Goal: Obtain resource: Download file/media

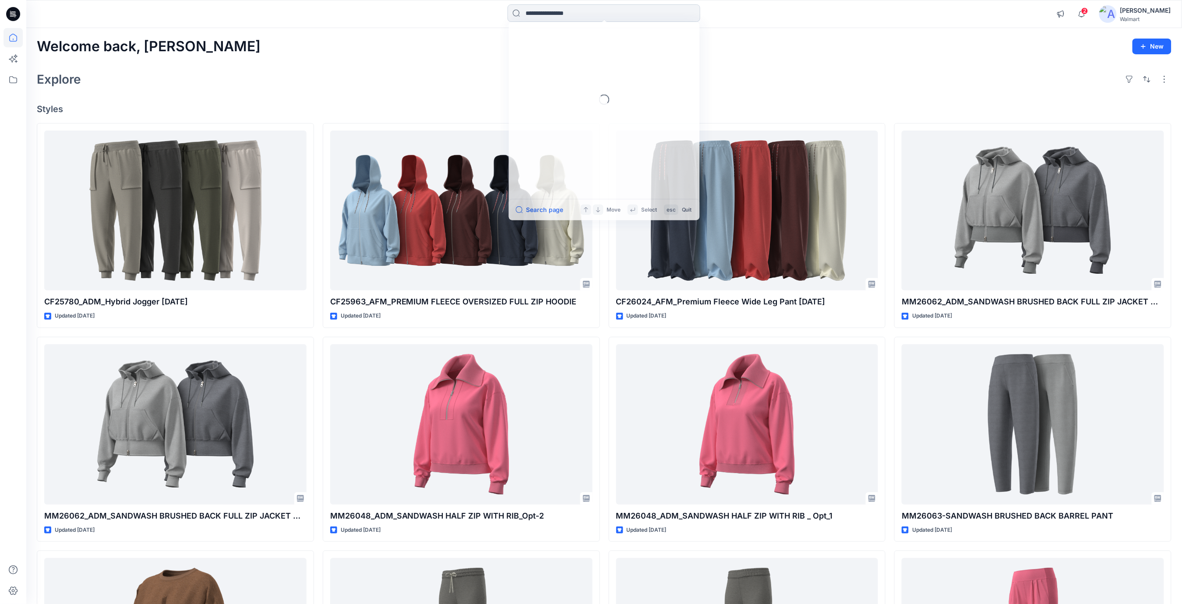
click at [550, 11] on input at bounding box center [604, 13] width 193 height 18
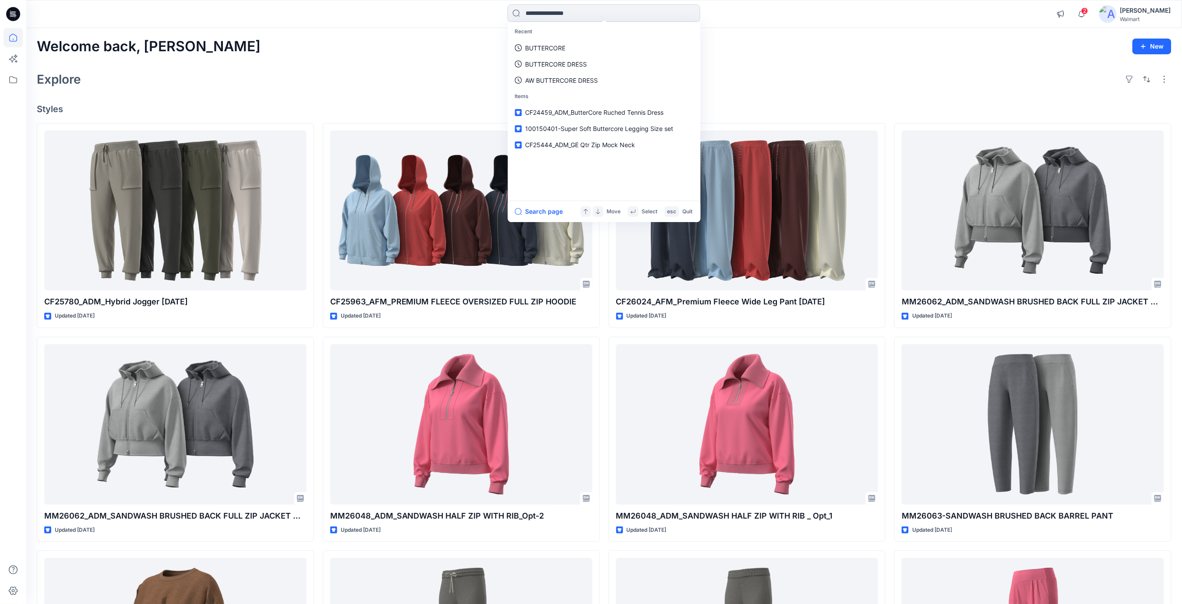
paste input "*******"
type input "*******"
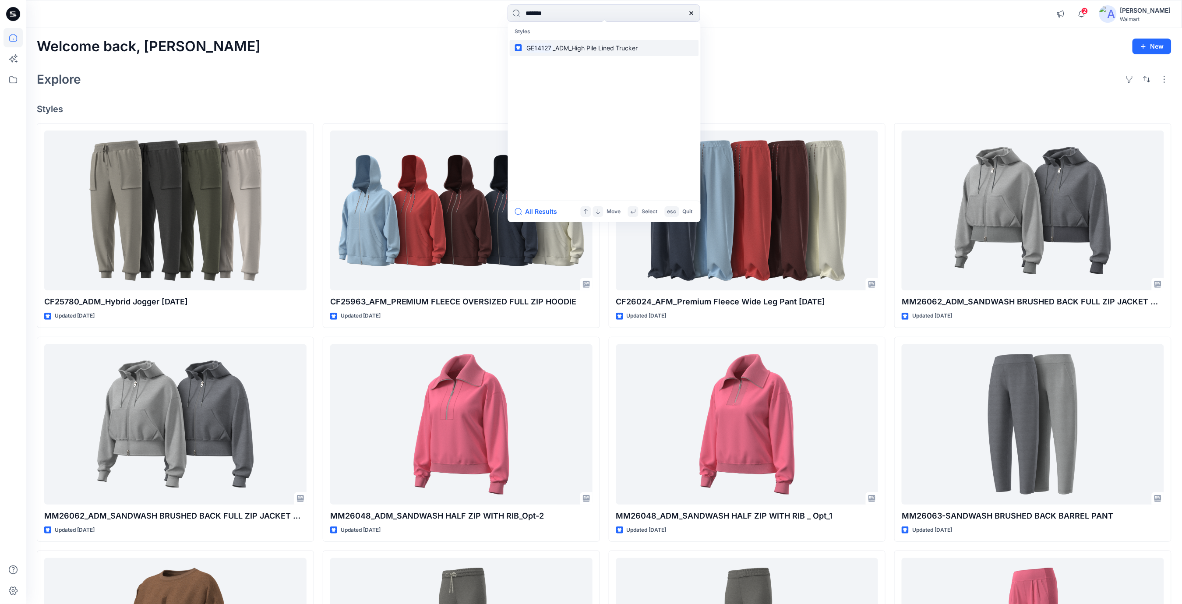
click at [555, 47] on span "_ADM_High Pile Lined Trucker" at bounding box center [595, 47] width 85 height 7
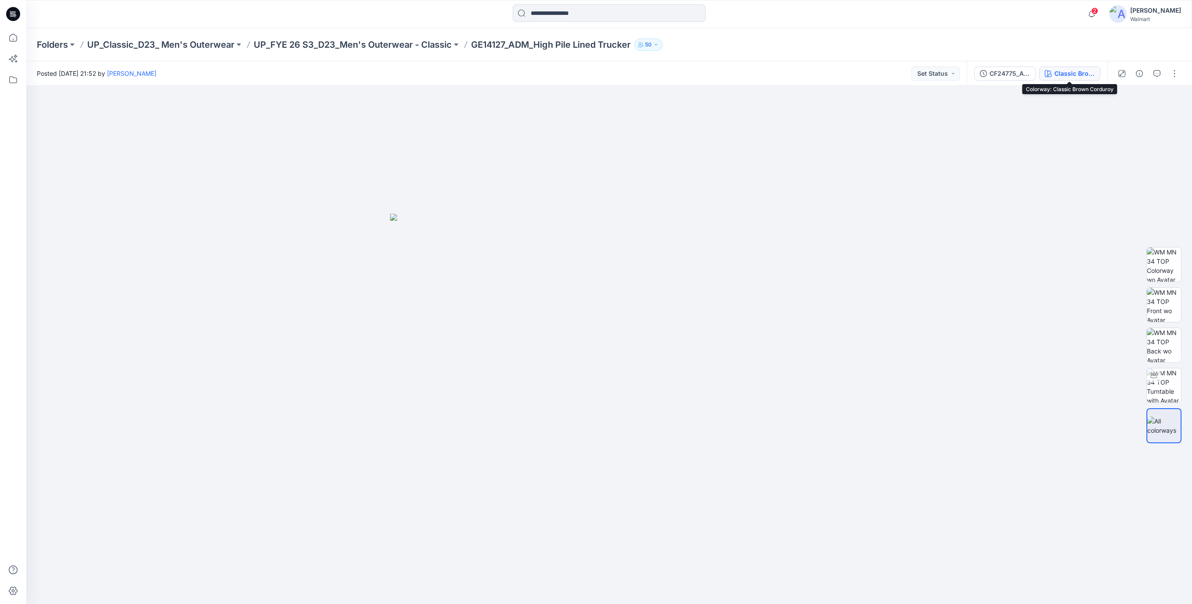
click at [611, 71] on button "Classic Brown Corduroy" at bounding box center [1069, 74] width 61 height 14
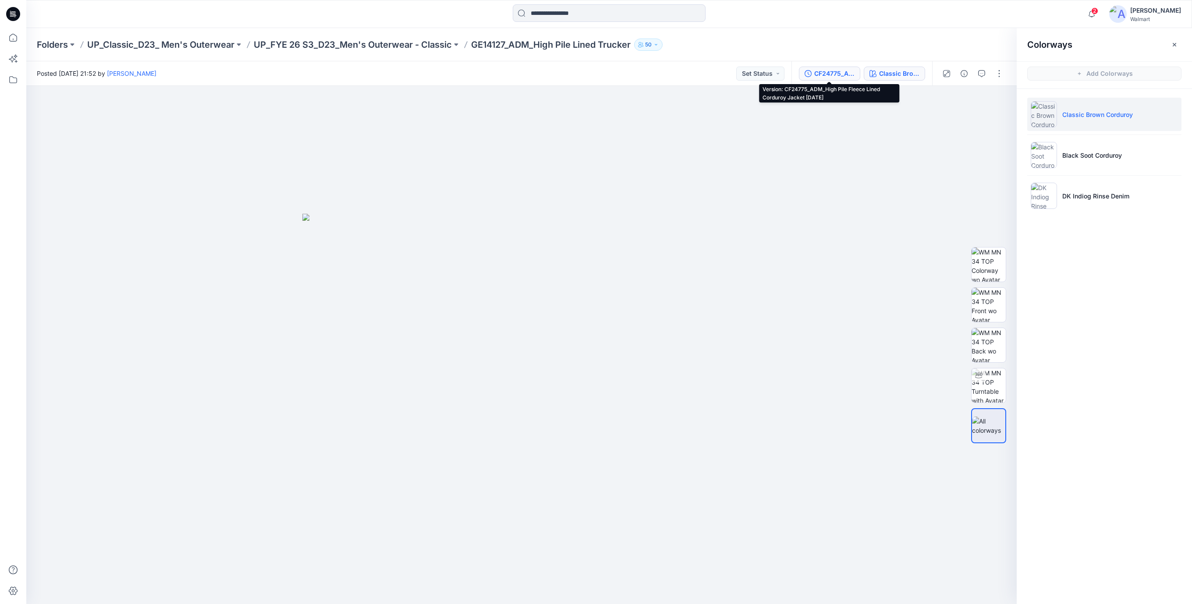
click at [611, 76] on div "CF24775_ADM_High Pile Fleece Lined Corduroy Jacket [DATE]" at bounding box center [834, 74] width 40 height 10
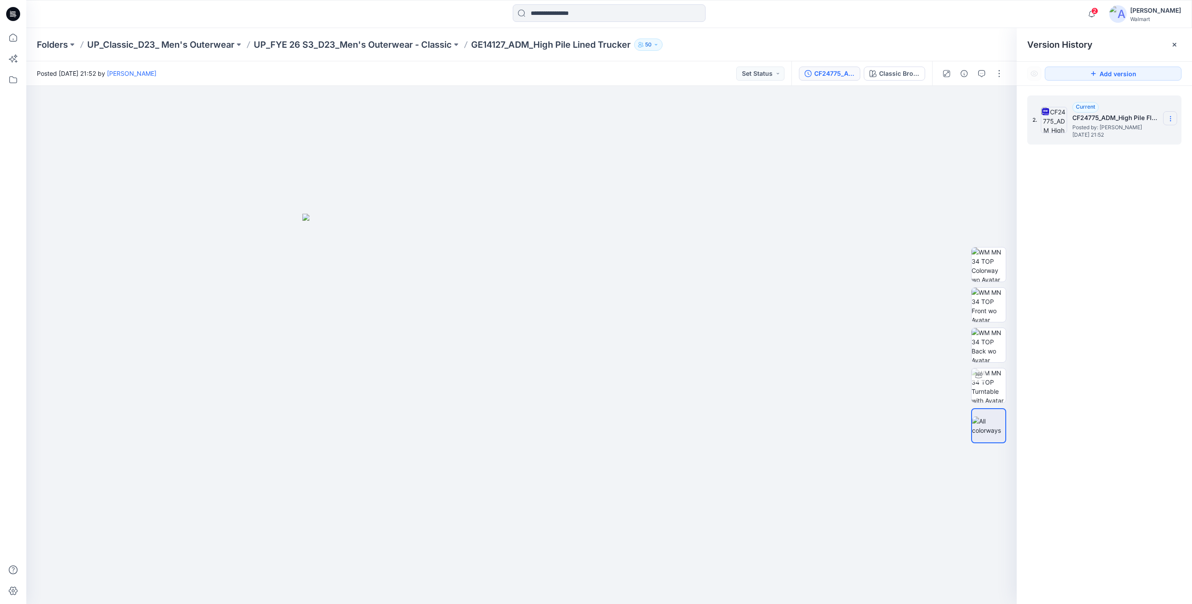
click at [611, 117] on section at bounding box center [1170, 118] width 14 height 14
click at [611, 135] on span "Download Source BW File" at bounding box center [1125, 136] width 73 height 11
drag, startPoint x: 774, startPoint y: 231, endPoint x: 773, endPoint y: 173, distance: 57.8
click at [611, 231] on div at bounding box center [521, 345] width 990 height 518
click at [595, 13] on input at bounding box center [609, 13] width 193 height 18
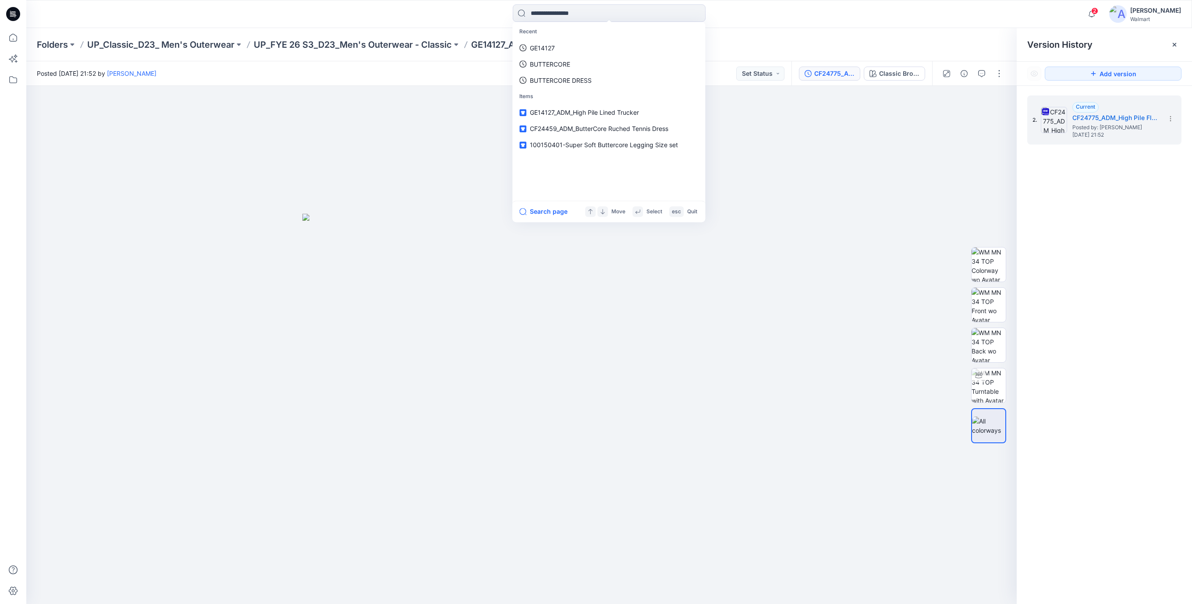
click at [13, 13] on icon at bounding box center [14, 13] width 4 height 0
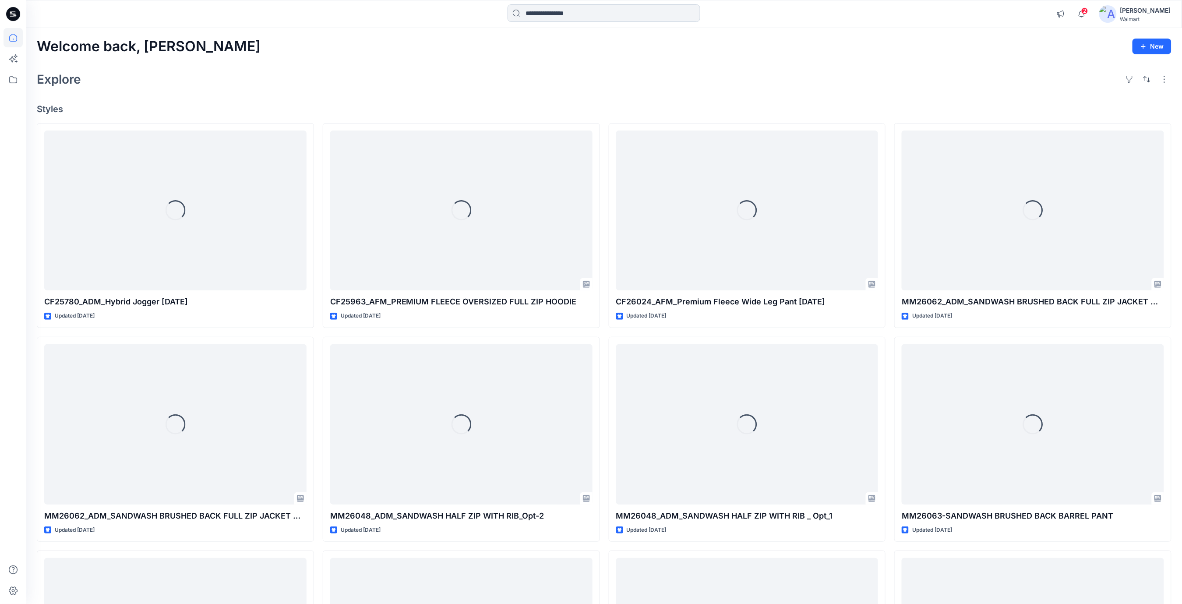
click at [572, 10] on input at bounding box center [604, 13] width 193 height 18
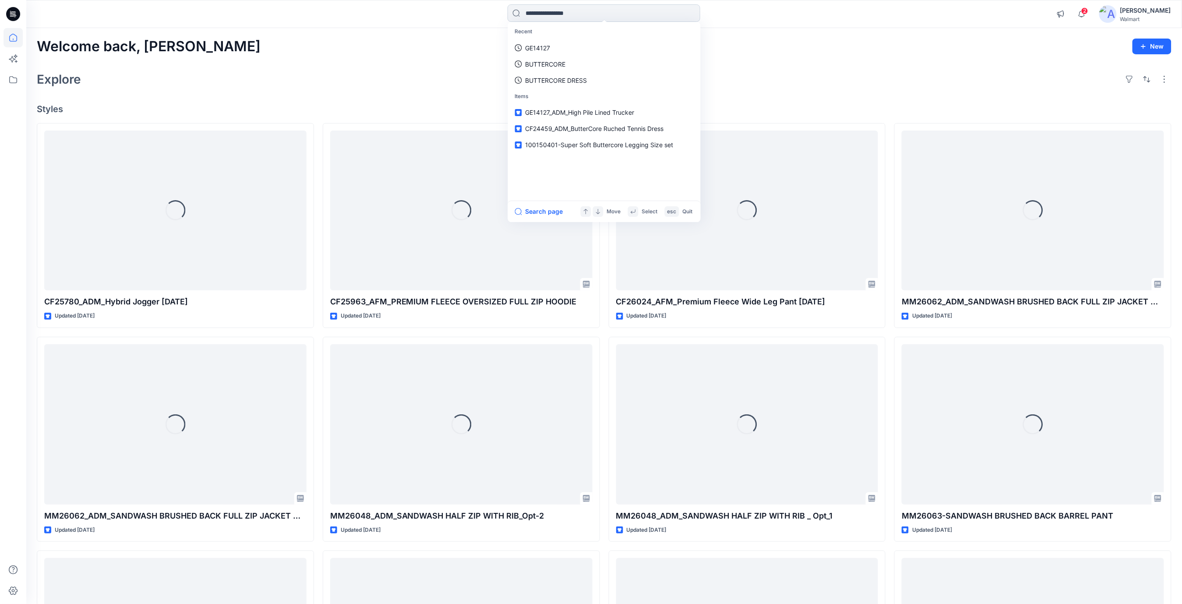
paste input "**********"
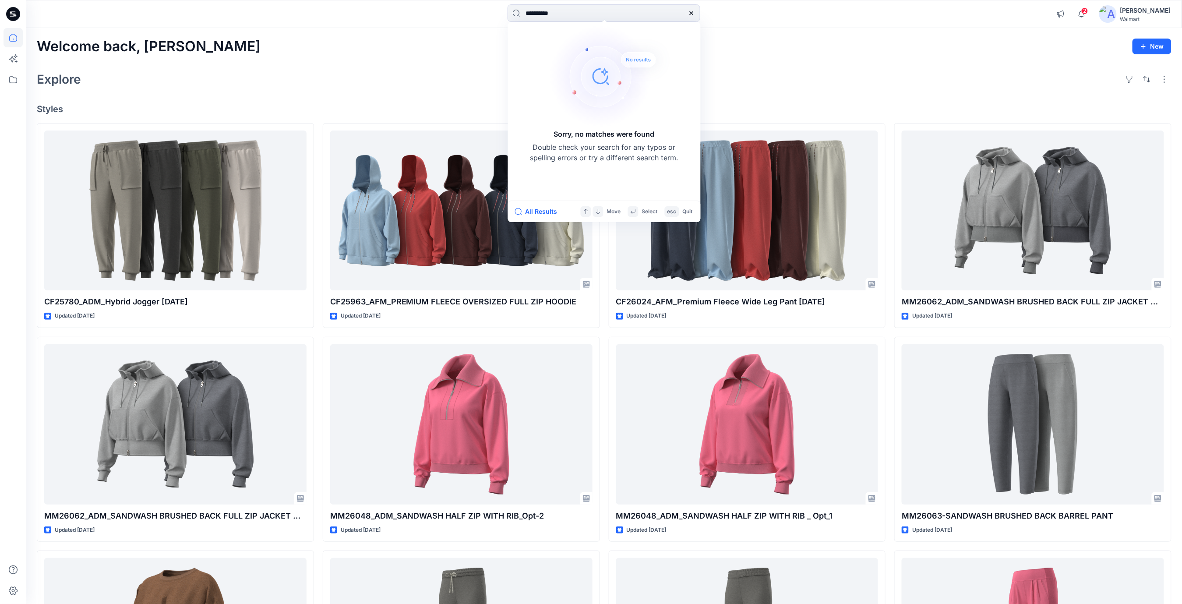
drag, startPoint x: 738, startPoint y: 64, endPoint x: 732, endPoint y: 64, distance: 6.1
click at [611, 64] on div "Welcome back, [PERSON_NAME] New Explore Styles CF25780_ADM_Hybrid Jogger [DATE]…" at bounding box center [604, 413] width 1156 height 770
drag, startPoint x: 608, startPoint y: 21, endPoint x: 378, endPoint y: -6, distance: 232.5
click at [378, 0] on html "**********" at bounding box center [591, 399] width 1182 height 798
paste input "********"
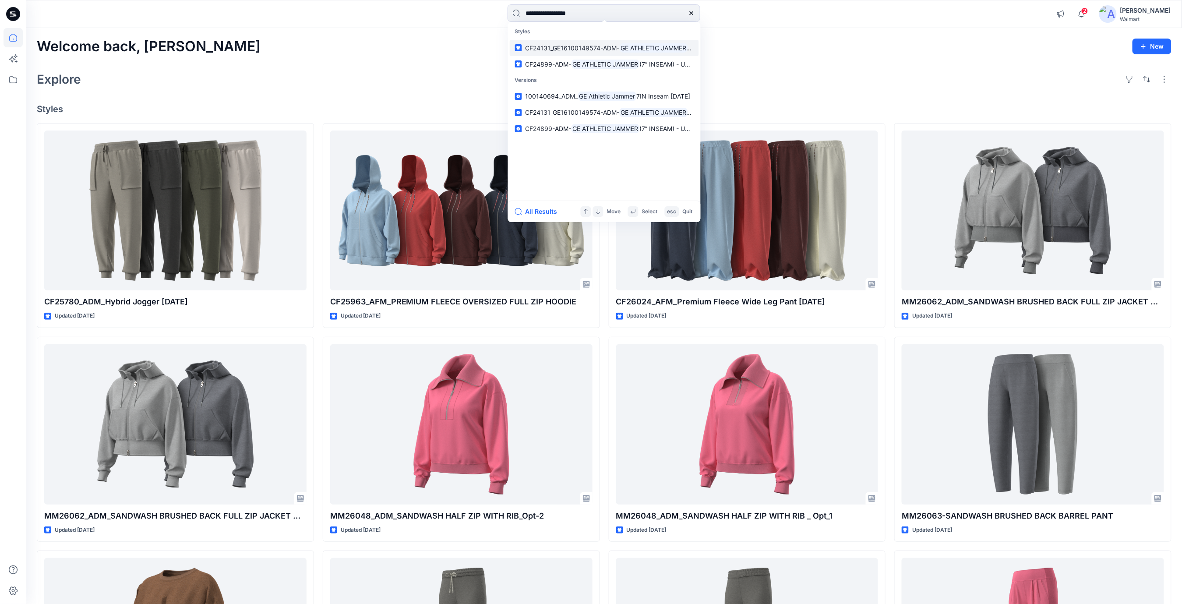
type input "**********"
click at [611, 49] on mark "GE ATHLETIC JAMMER" at bounding box center [654, 48] width 68 height 10
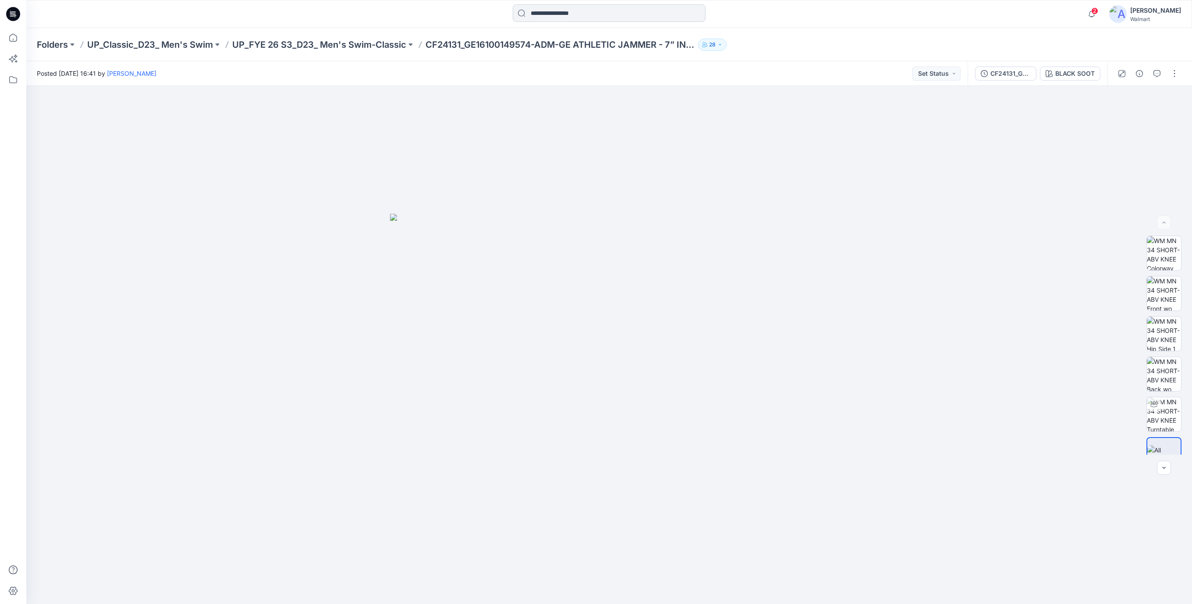
click at [556, 12] on input at bounding box center [609, 13] width 193 height 18
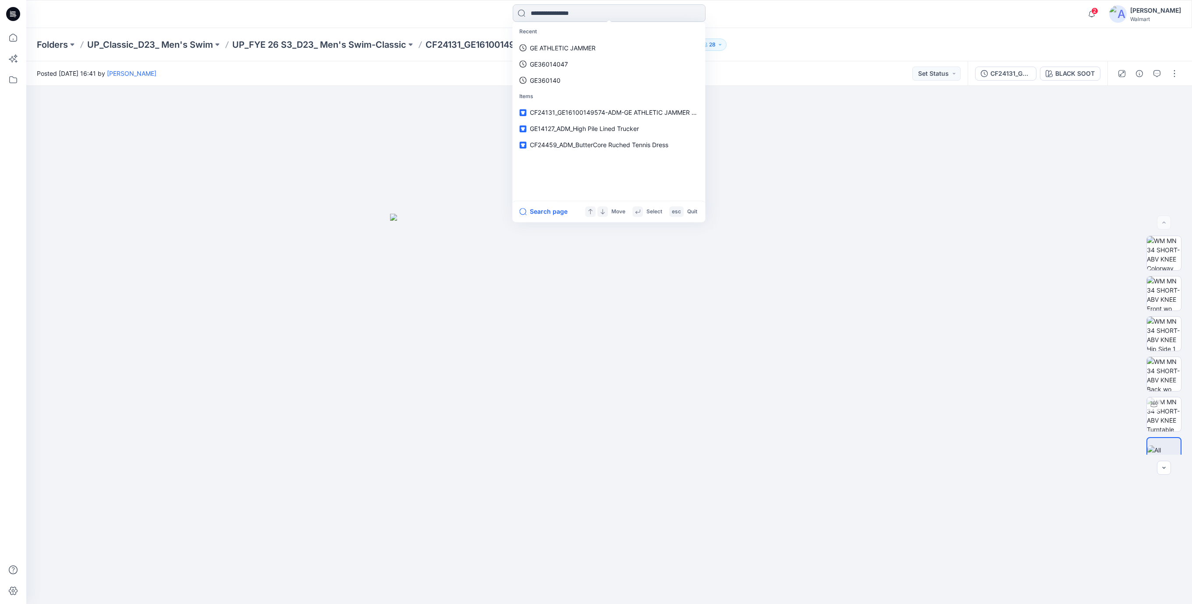
paste input "**********"
type input "*******"
click at [611, 18] on div at bounding box center [697, 13] width 18 height 18
click at [611, 13] on icon at bounding box center [696, 13] width 7 height 7
click at [611, 83] on link "GE3601404" at bounding box center [608, 80] width 189 height 16
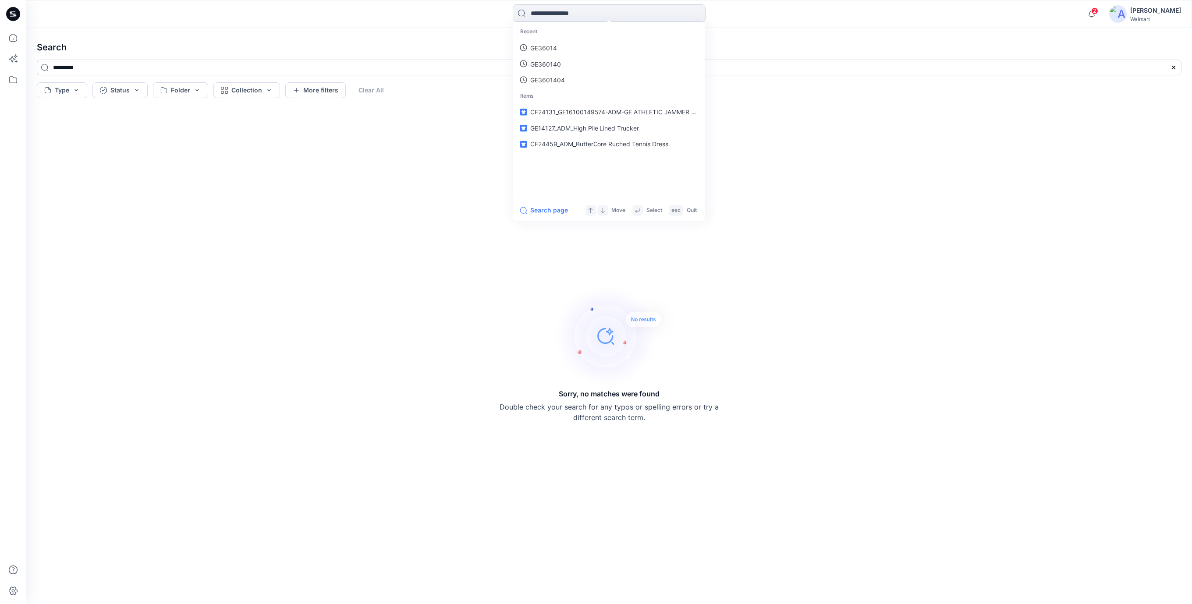
click at [568, 16] on input at bounding box center [609, 13] width 193 height 18
paste input "**********"
type input "**********"
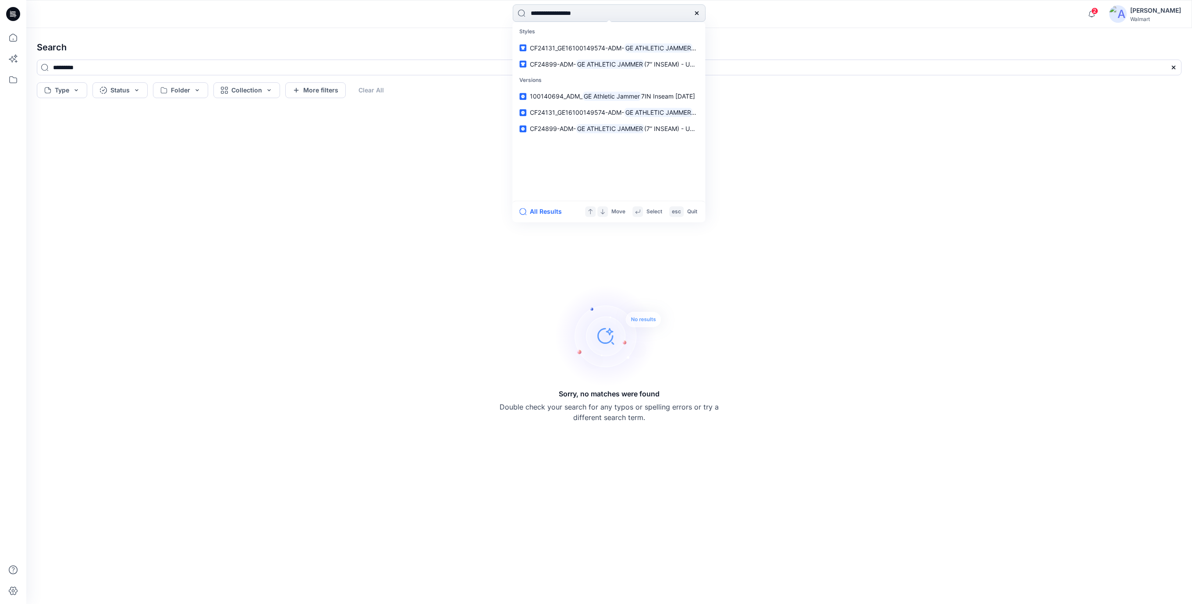
click at [610, 18] on input "**********" at bounding box center [609, 13] width 193 height 18
click at [611, 50] on mark "GE ATHLETIC JAMMER" at bounding box center [658, 48] width 68 height 10
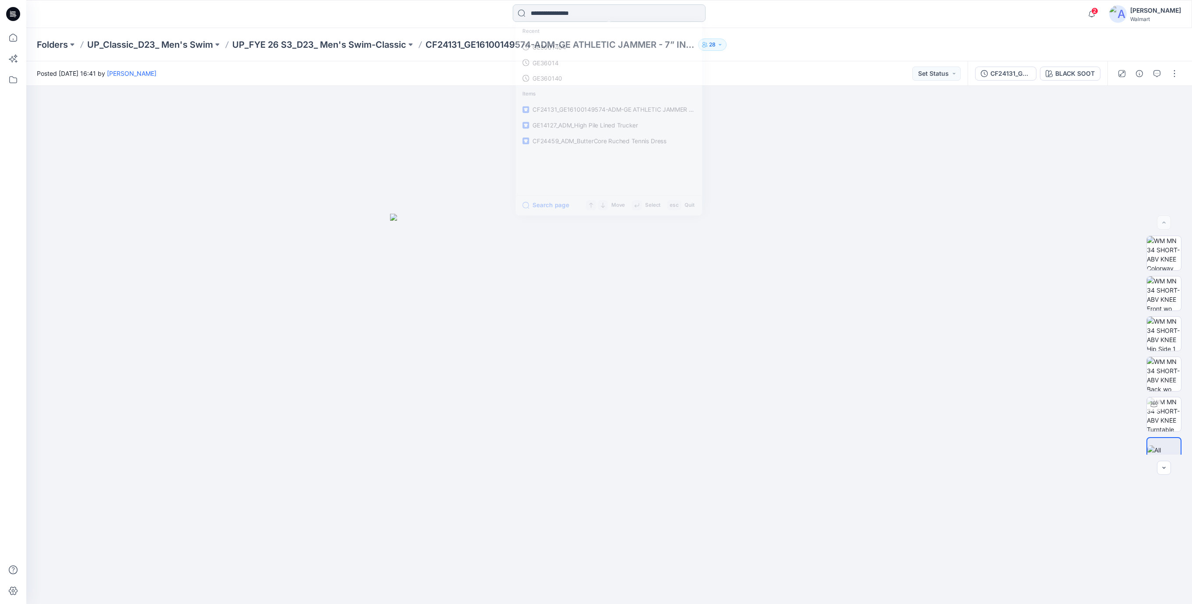
click at [611, 11] on input at bounding box center [609, 13] width 193 height 18
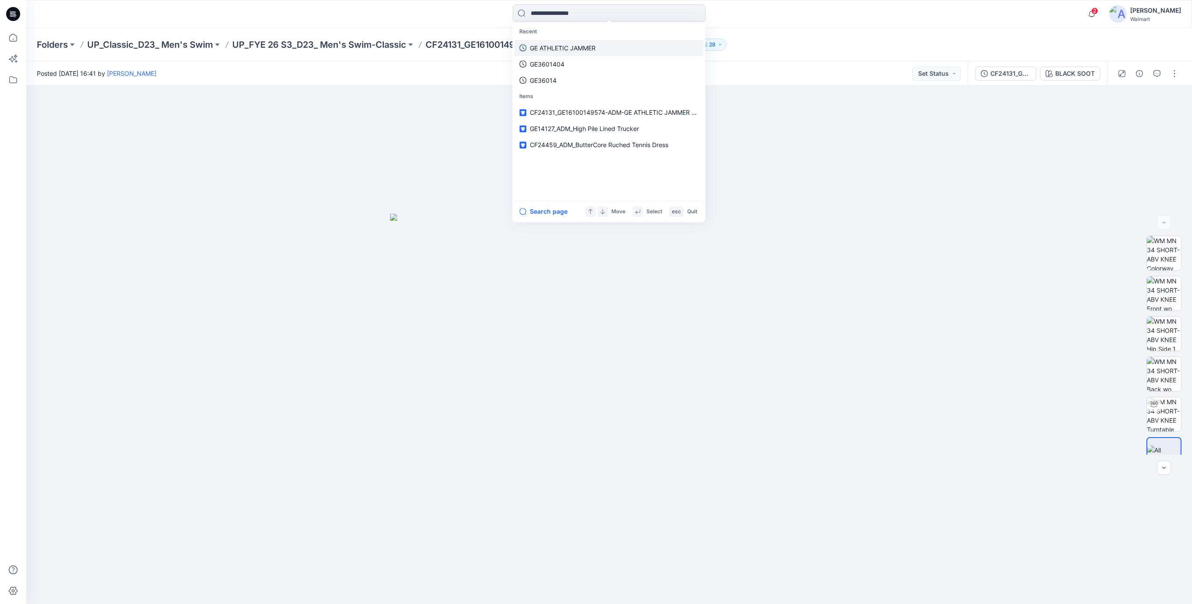
click at [581, 46] on p "GE ATHLETIC JAMMER" at bounding box center [563, 47] width 66 height 9
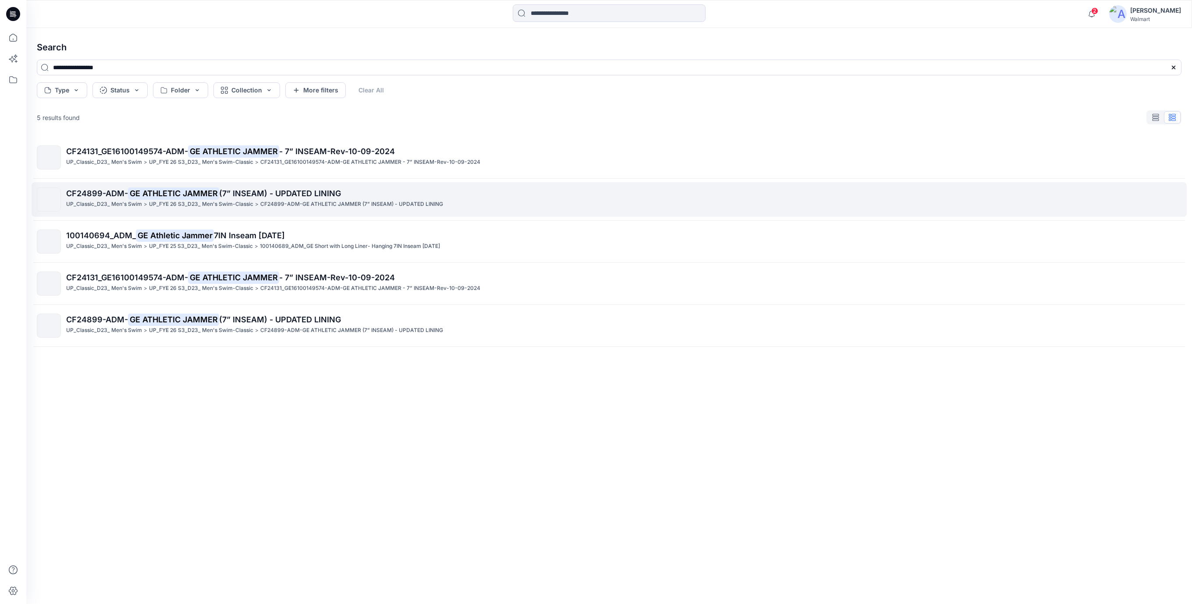
click at [287, 191] on span "(7” INSEAM) - UPDATED LINING" at bounding box center [280, 193] width 122 height 9
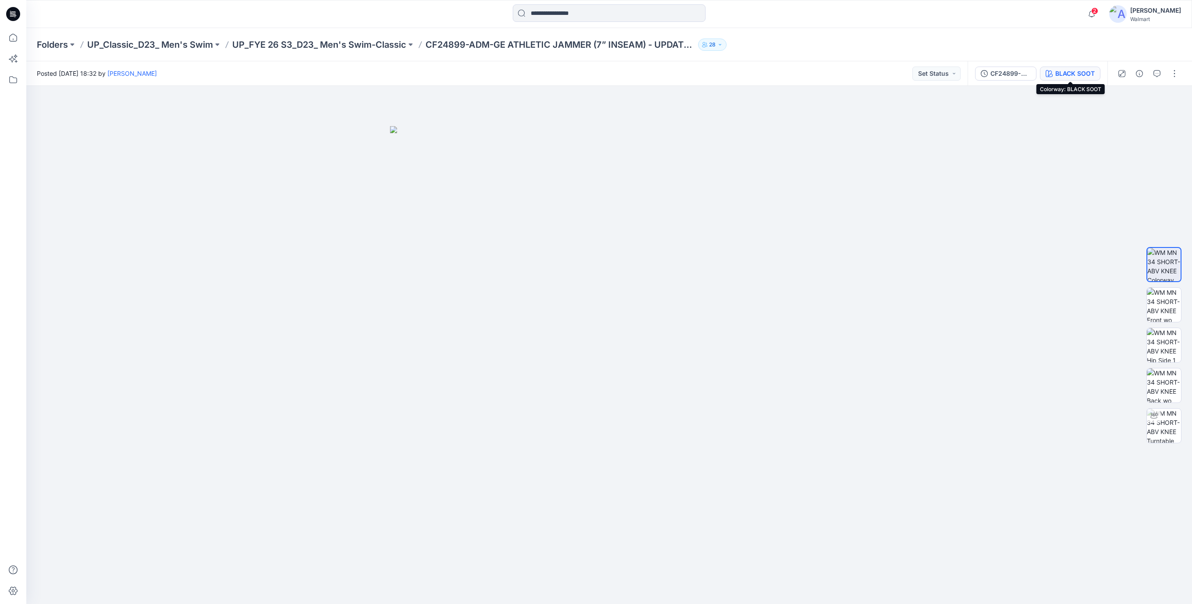
click at [611, 74] on div "BLACK SOOT" at bounding box center [1074, 74] width 39 height 10
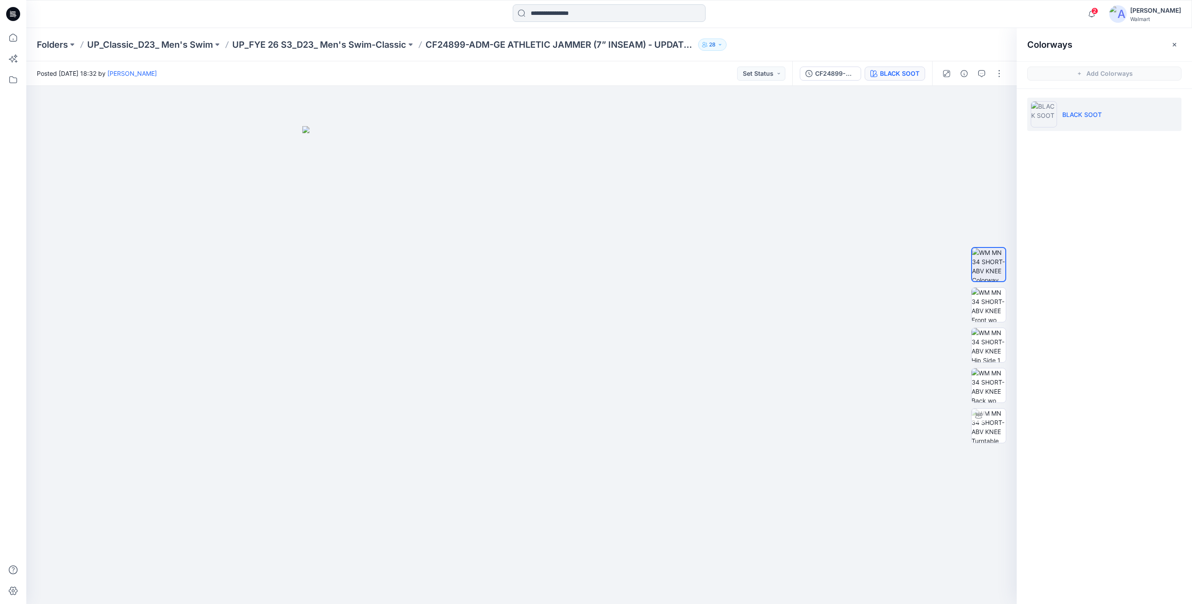
click at [588, 15] on input at bounding box center [609, 13] width 193 height 18
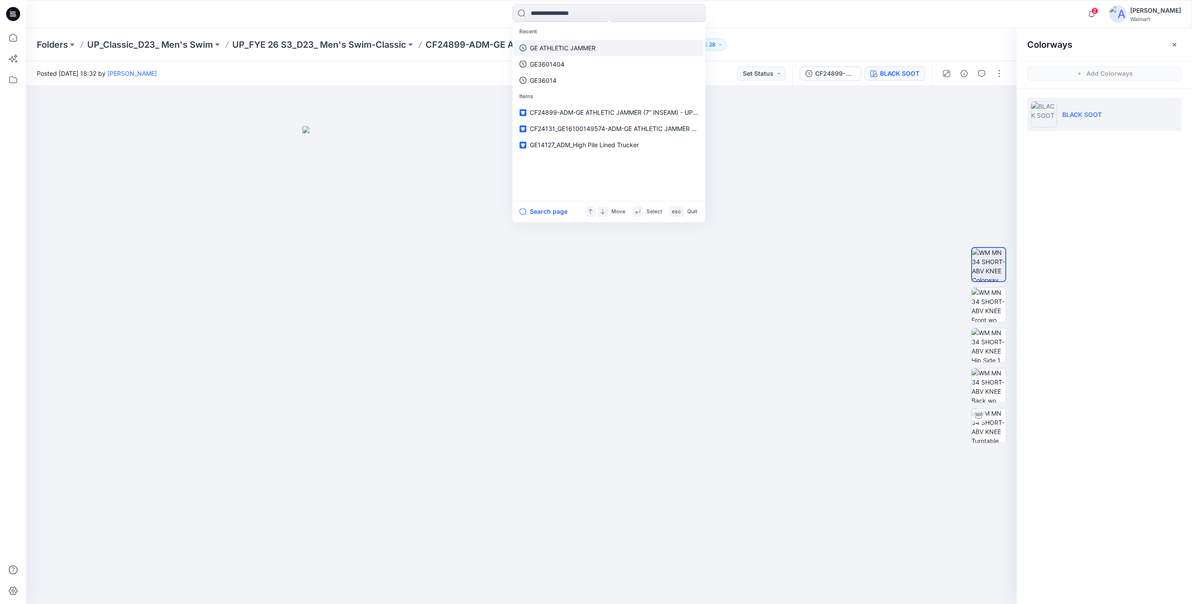
click at [574, 46] on p "GE ATHLETIC JAMMER" at bounding box center [563, 47] width 66 height 9
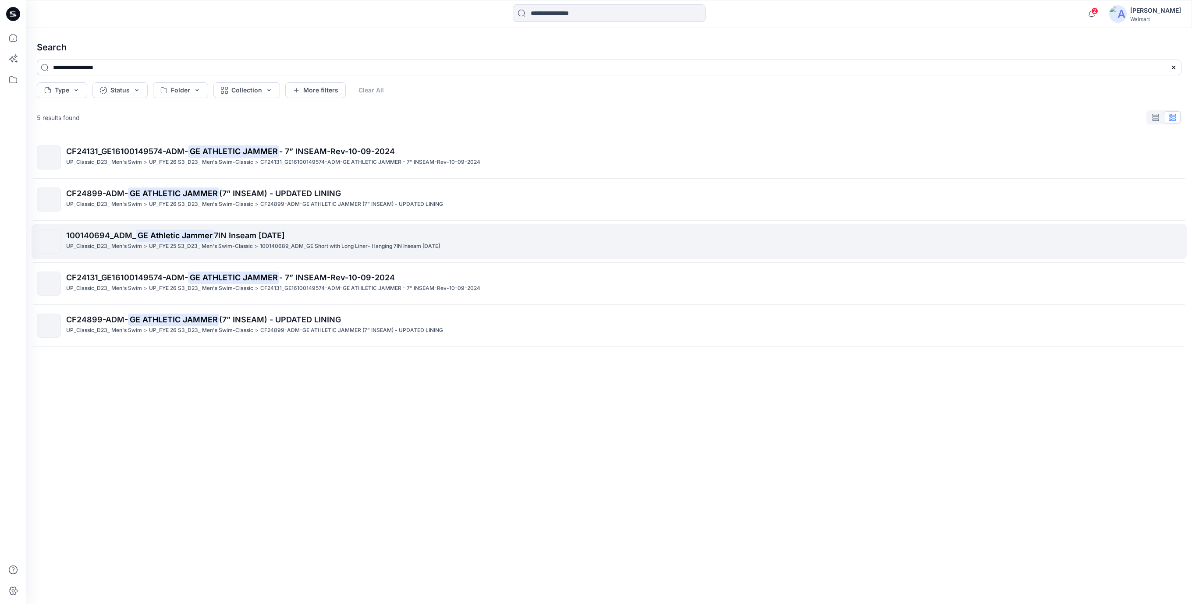
click at [272, 230] on p "100140694_ADM_ GE Athletic Jammer 7IN Inseam [DATE]" at bounding box center [623, 236] width 1114 height 12
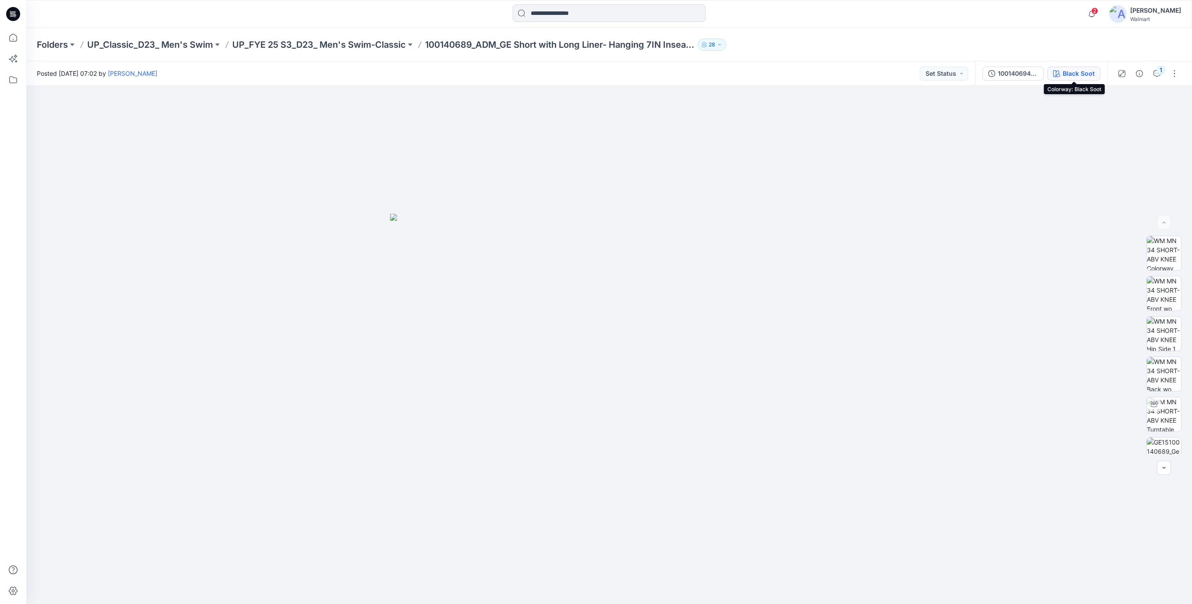
click at [611, 75] on div "Black Soot" at bounding box center [1078, 74] width 32 height 10
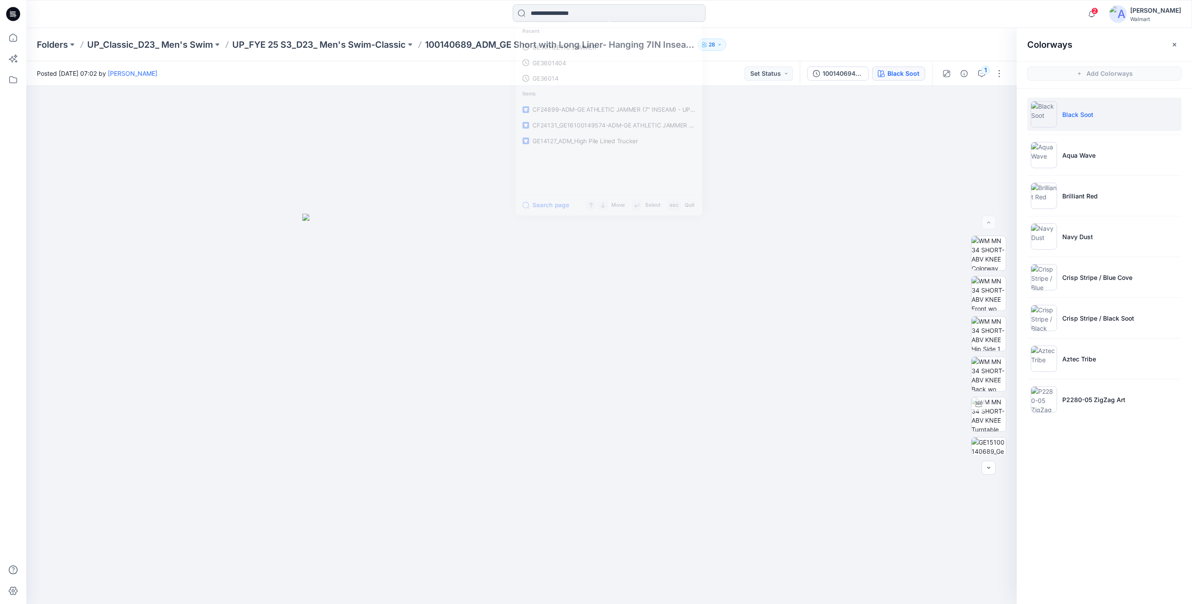
click at [611, 15] on input at bounding box center [609, 13] width 193 height 18
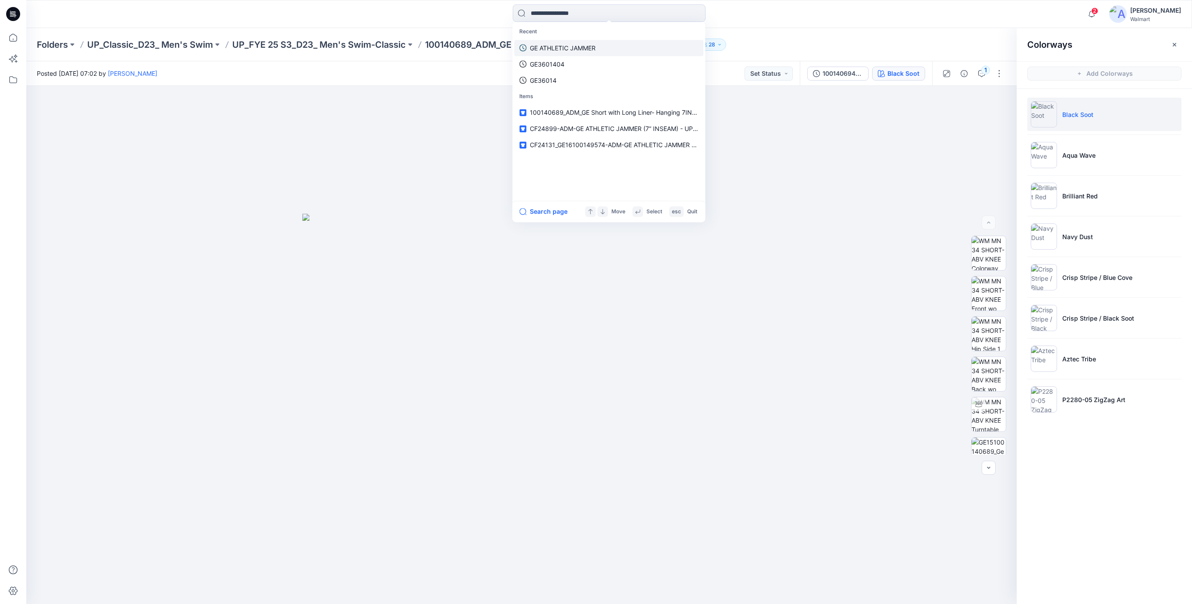
click at [566, 50] on p "GE ATHLETIC JAMMER" at bounding box center [563, 47] width 66 height 9
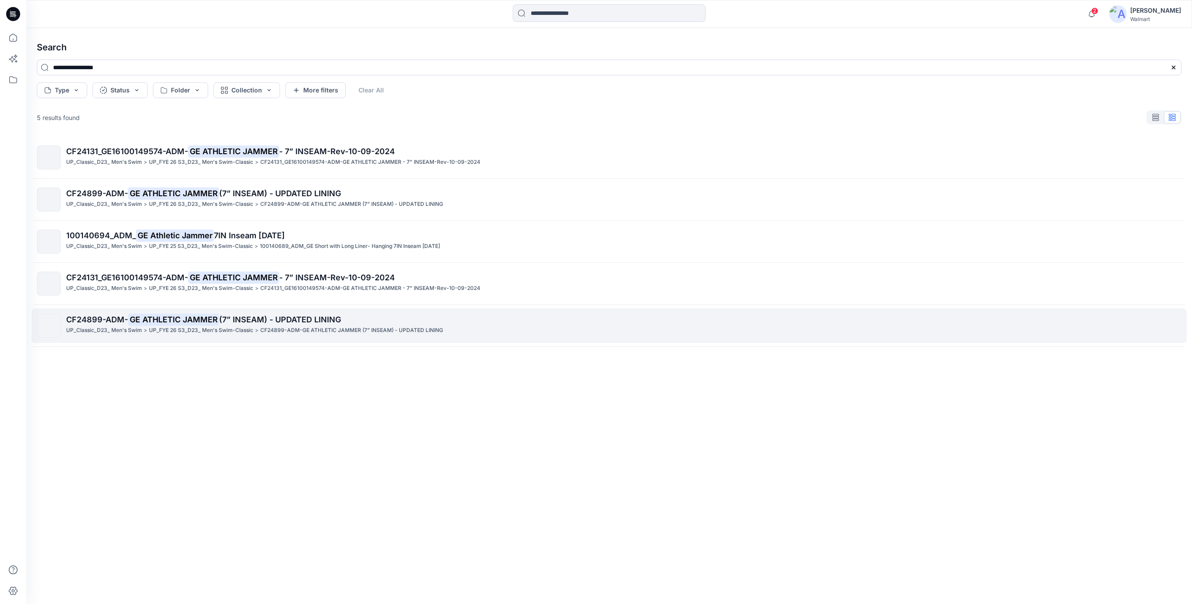
click at [184, 320] on mark "GE ATHLETIC JAMMER" at bounding box center [173, 319] width 91 height 12
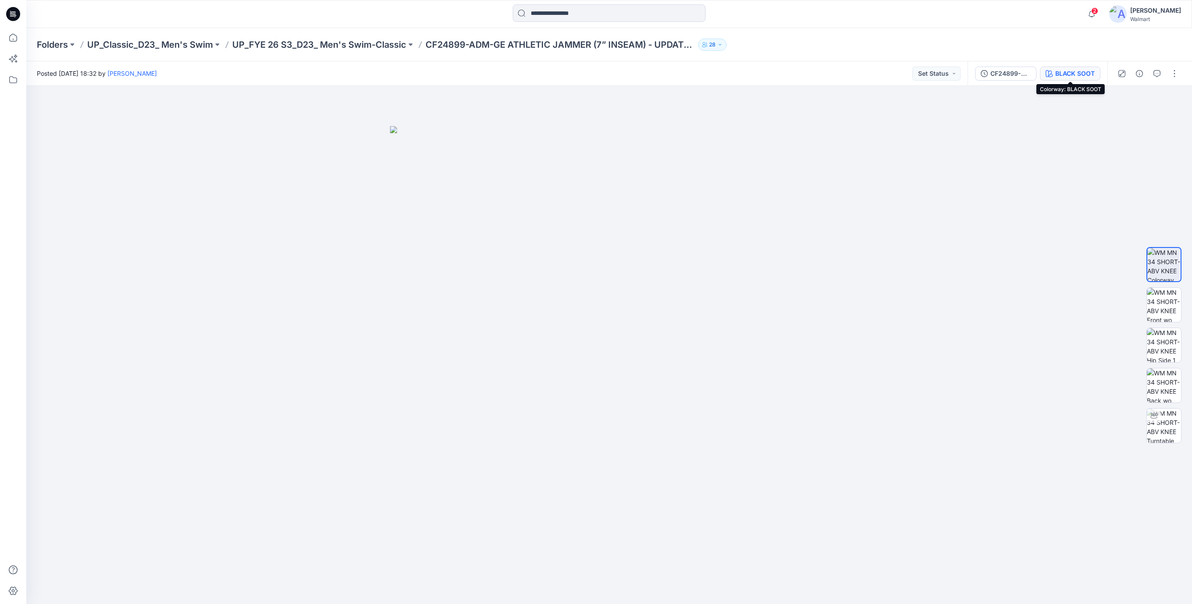
click at [611, 73] on div "BLACK SOOT" at bounding box center [1074, 74] width 39 height 10
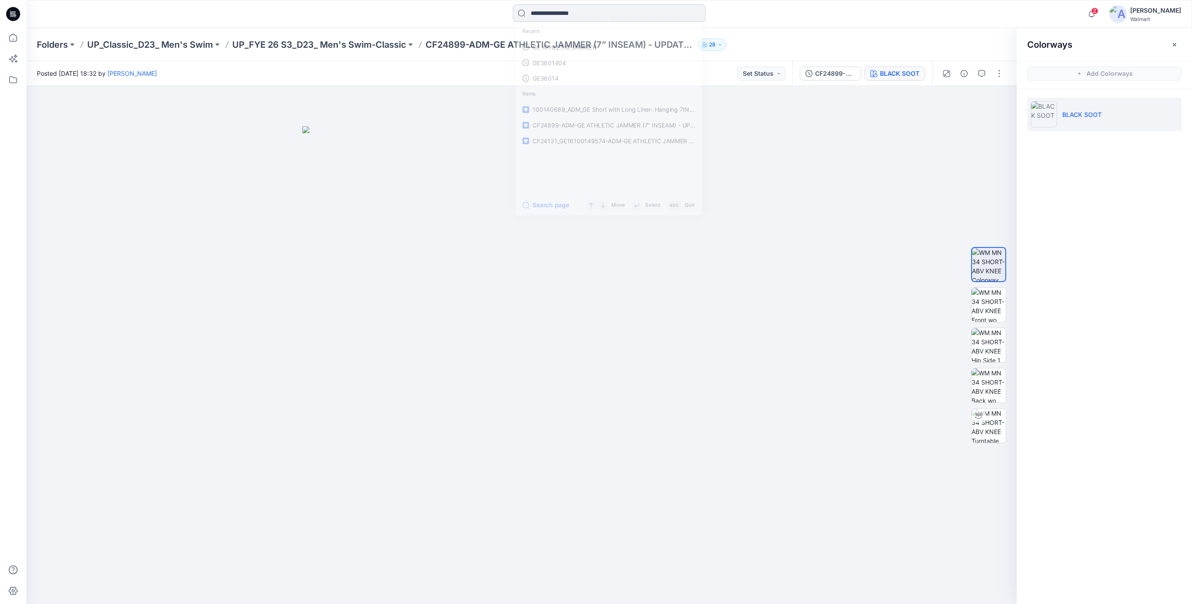
click at [587, 12] on input at bounding box center [609, 13] width 193 height 18
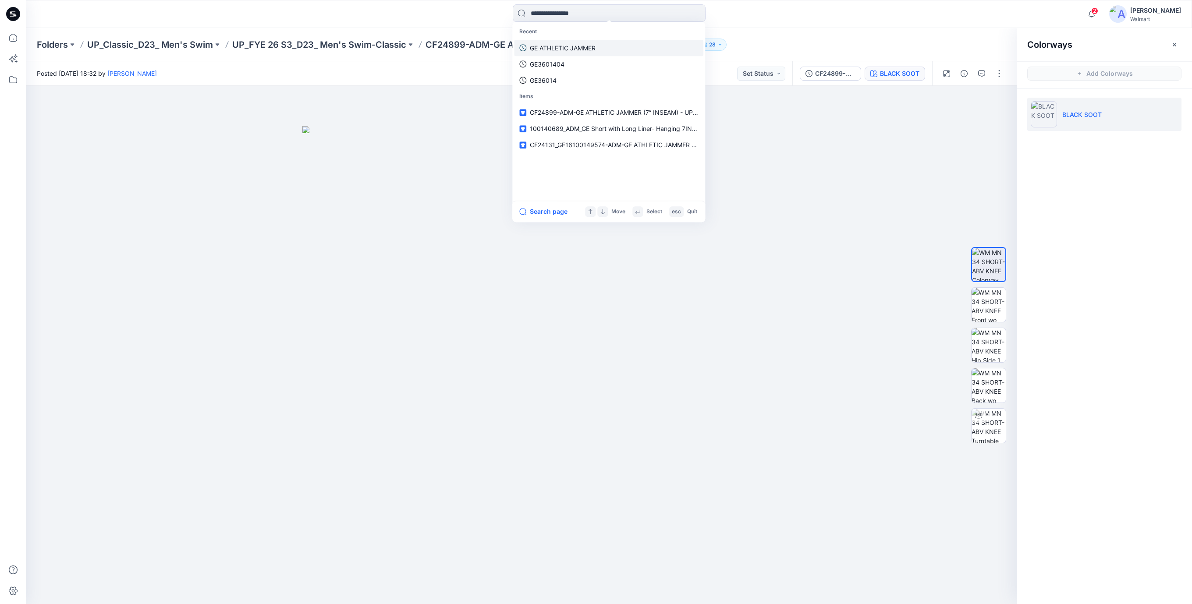
click at [561, 47] on p "GE ATHLETIC JAMMER" at bounding box center [563, 47] width 66 height 9
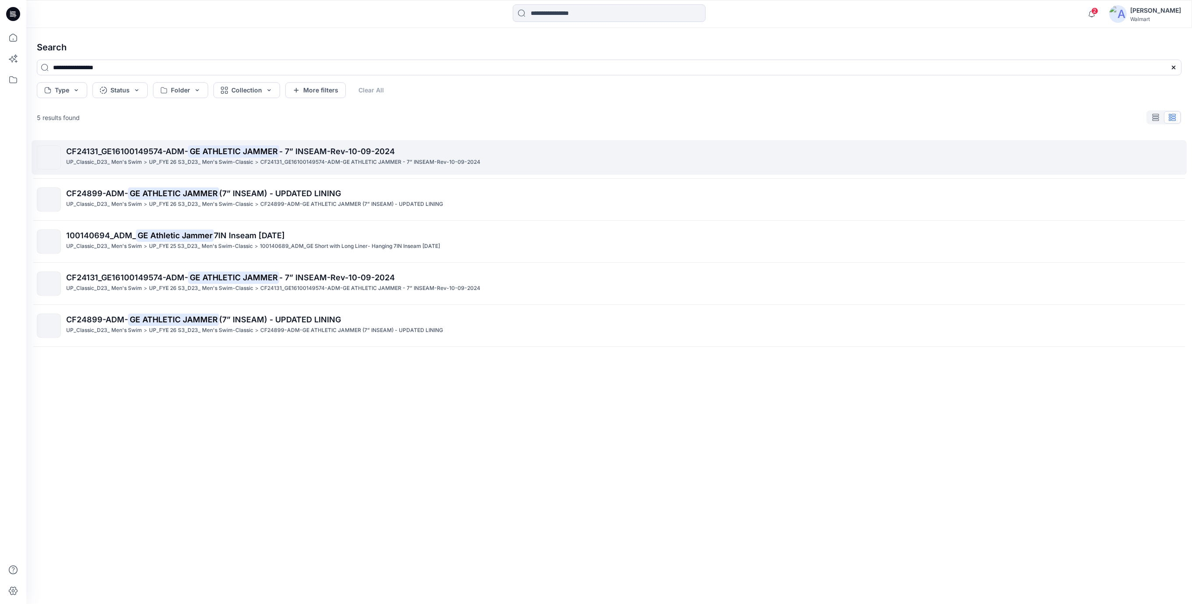
click at [241, 150] on mark "GE ATHLETIC JAMMER" at bounding box center [233, 151] width 91 height 12
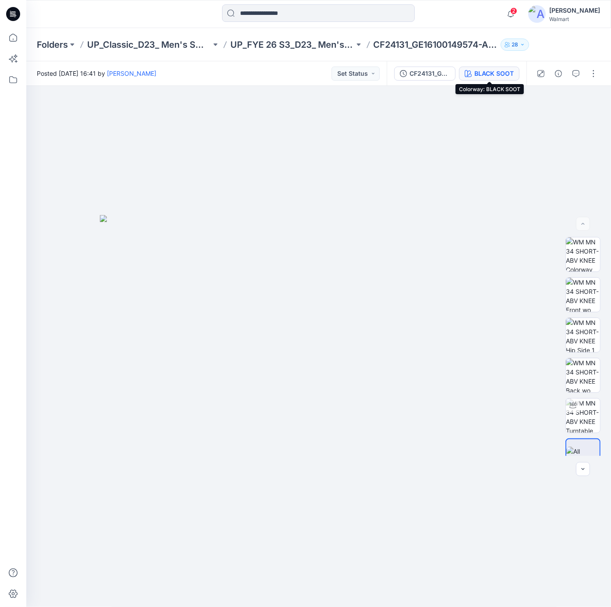
click at [502, 73] on div "BLACK SOOT" at bounding box center [493, 74] width 39 height 10
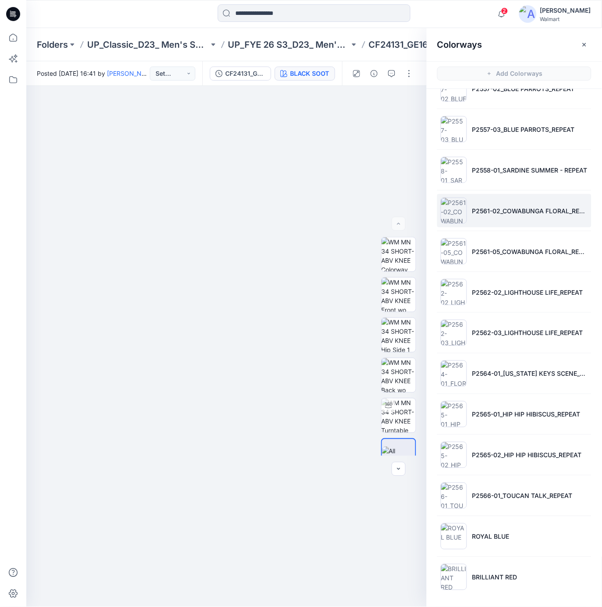
scroll to position [3, 0]
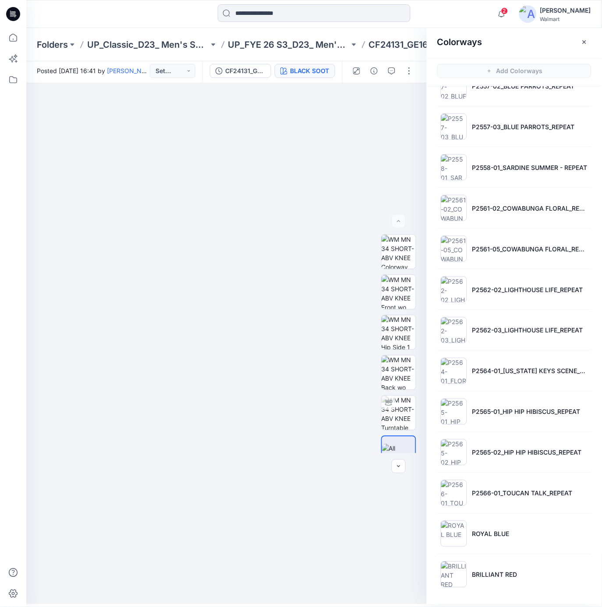
click at [277, 19] on input at bounding box center [314, 13] width 193 height 18
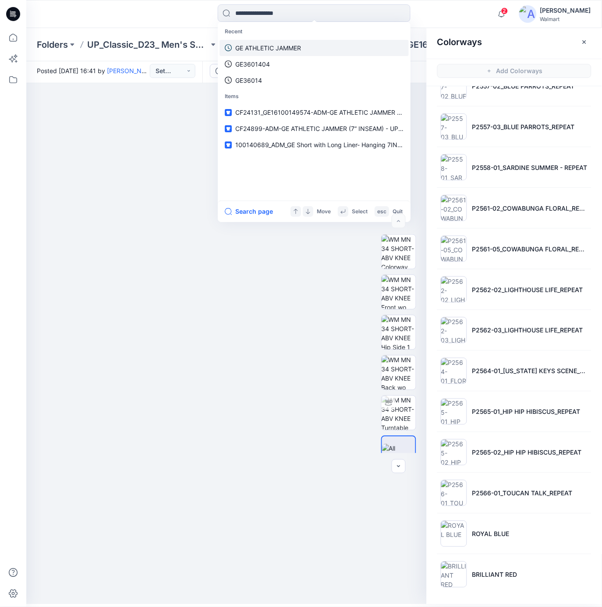
click at [274, 46] on p "GE ATHLETIC JAMMER" at bounding box center [268, 47] width 66 height 9
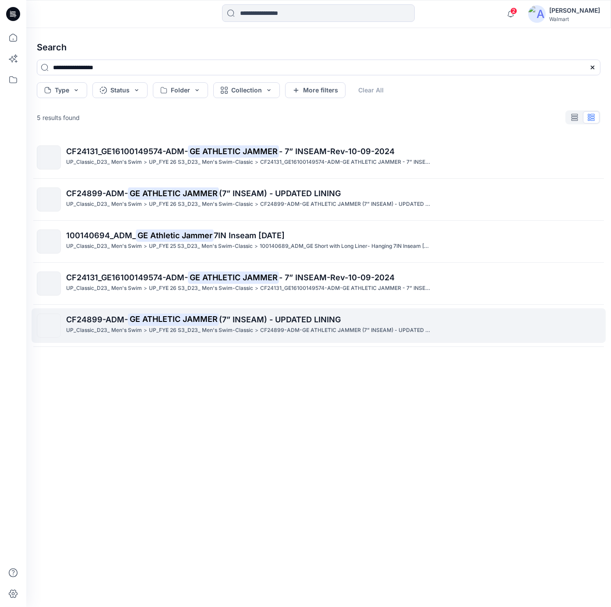
click at [308, 327] on p "CF24899-ADM-GE ATHLETIC JAMMER (7” INSEAM) - UPDATED LINING" at bounding box center [345, 330] width 171 height 9
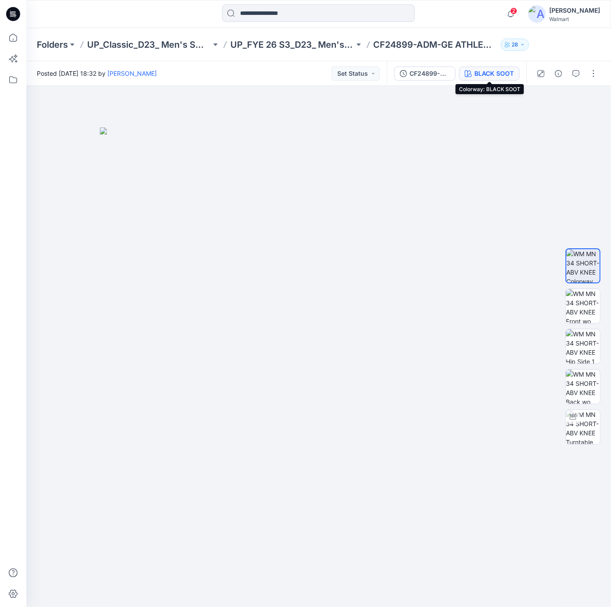
click at [496, 73] on div "BLACK SOOT" at bounding box center [493, 74] width 39 height 10
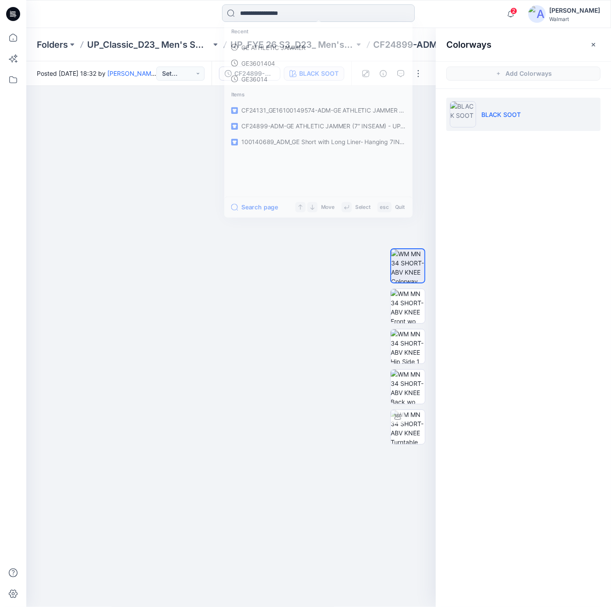
click at [317, 14] on input at bounding box center [318, 13] width 193 height 18
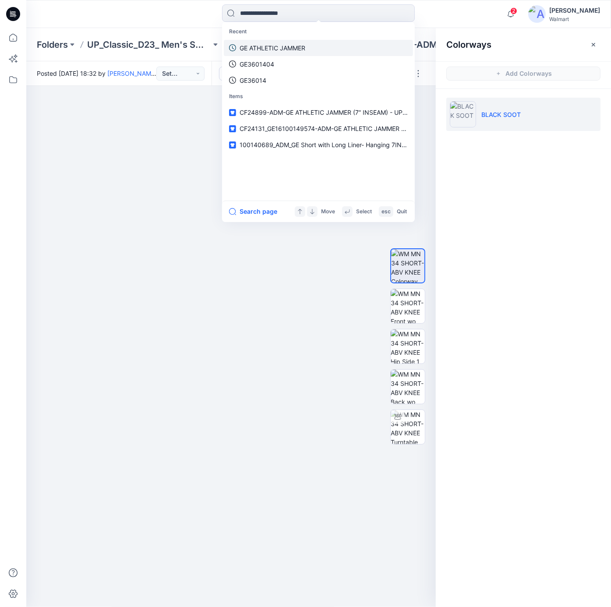
click at [298, 48] on p "GE ATHLETIC JAMMER" at bounding box center [273, 47] width 66 height 9
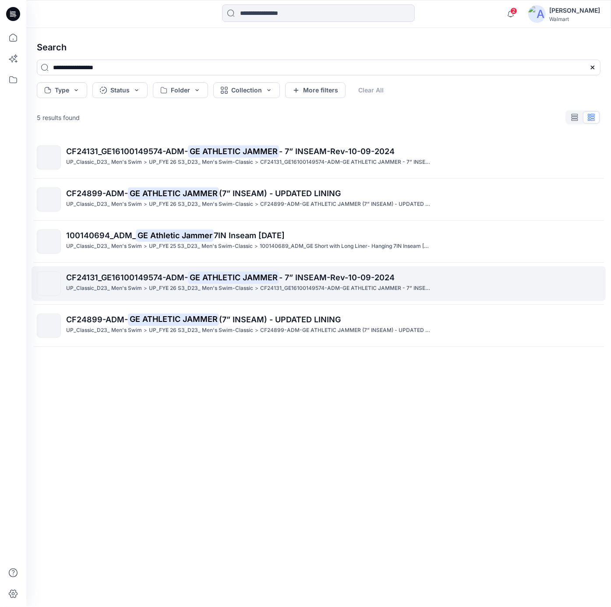
click at [193, 279] on mark "GE ATHLETIC JAMMER" at bounding box center [233, 277] width 91 height 12
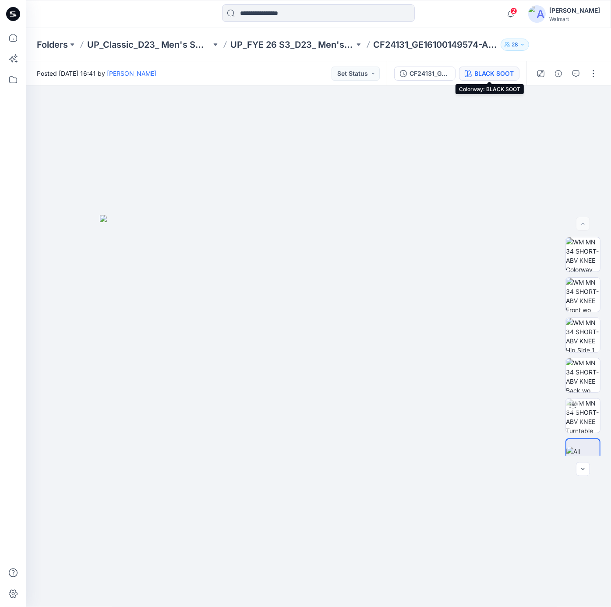
click at [491, 74] on div "BLACK SOOT" at bounding box center [493, 74] width 39 height 10
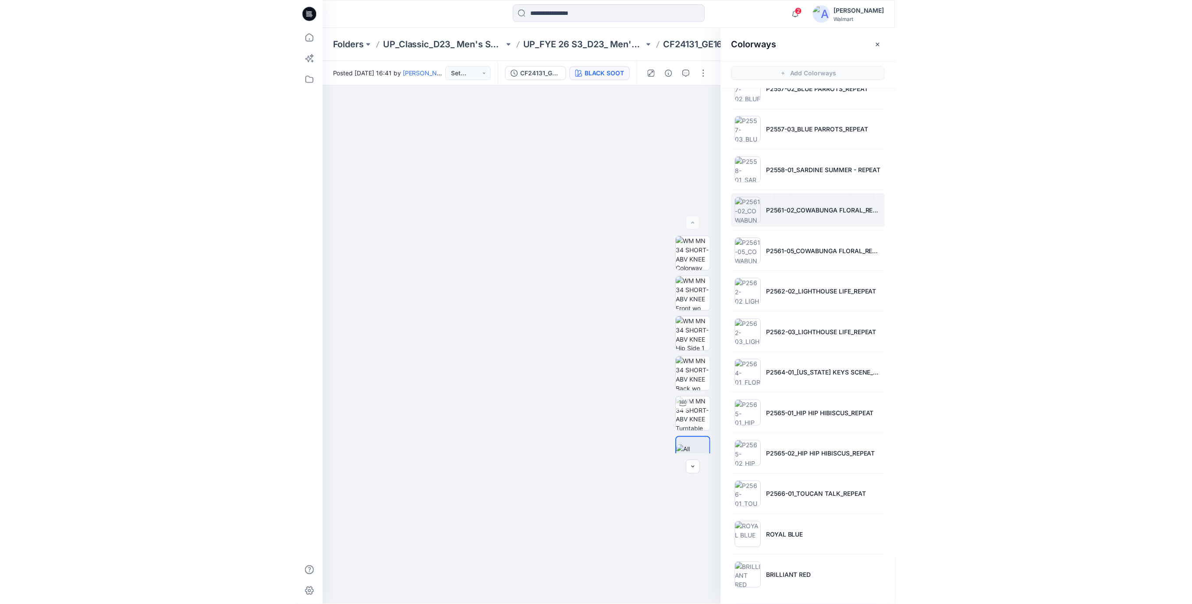
scroll to position [352, 0]
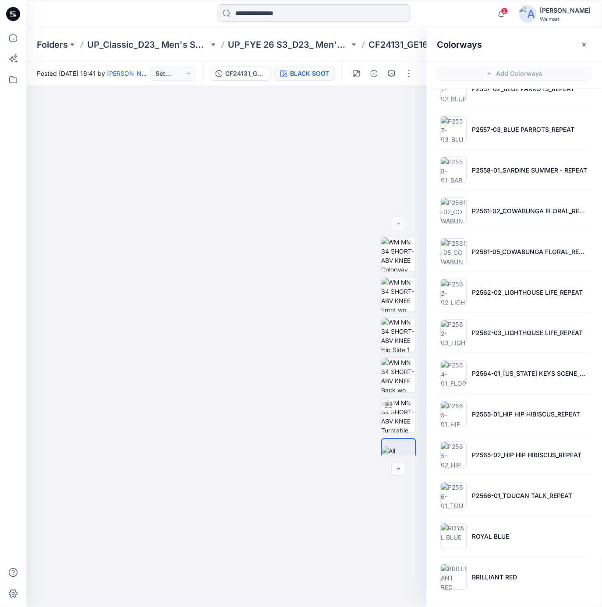
click at [354, 12] on input at bounding box center [314, 13] width 193 height 18
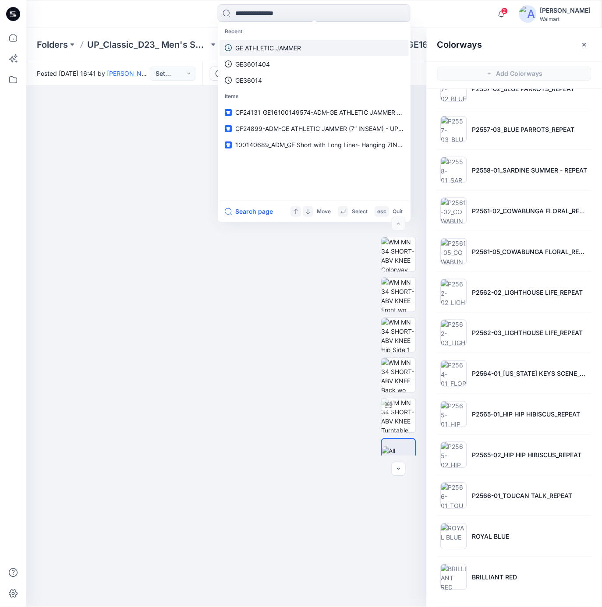
click at [301, 43] on p "GE ATHLETIC JAMMER" at bounding box center [268, 47] width 66 height 9
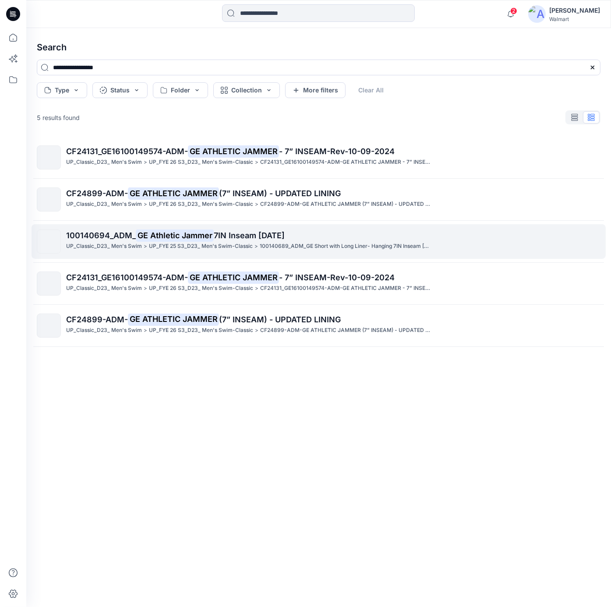
click at [249, 240] on span "7IN Inseam [DATE]" at bounding box center [249, 235] width 71 height 9
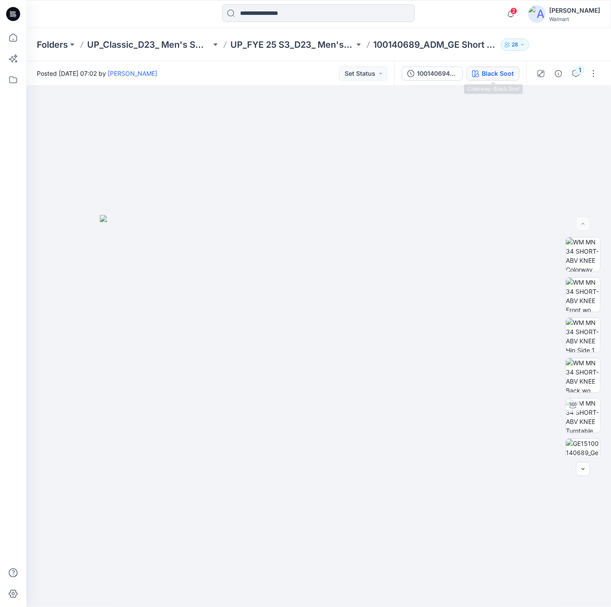
click at [492, 73] on div "Black Soot" at bounding box center [498, 74] width 32 height 10
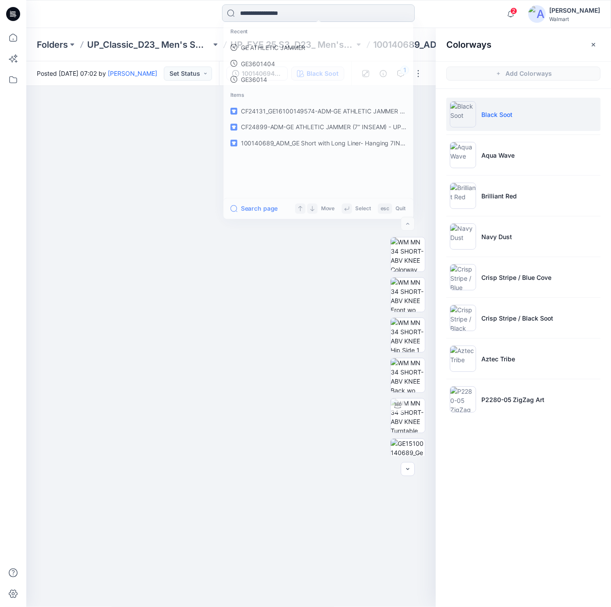
click at [316, 13] on input at bounding box center [318, 13] width 193 height 18
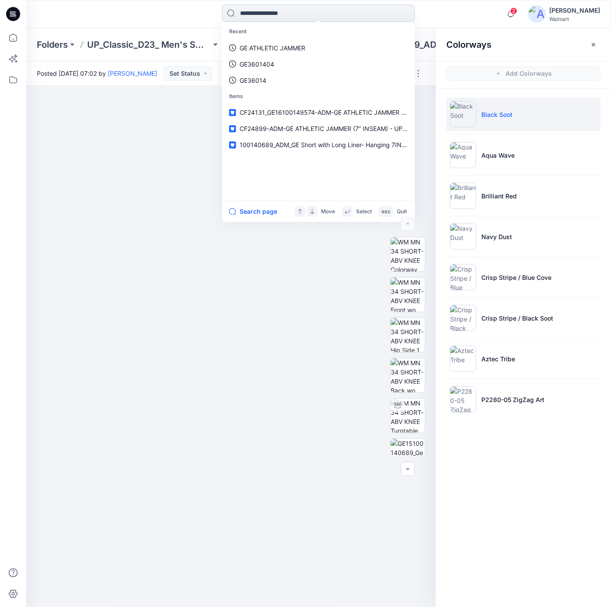
paste input "**********"
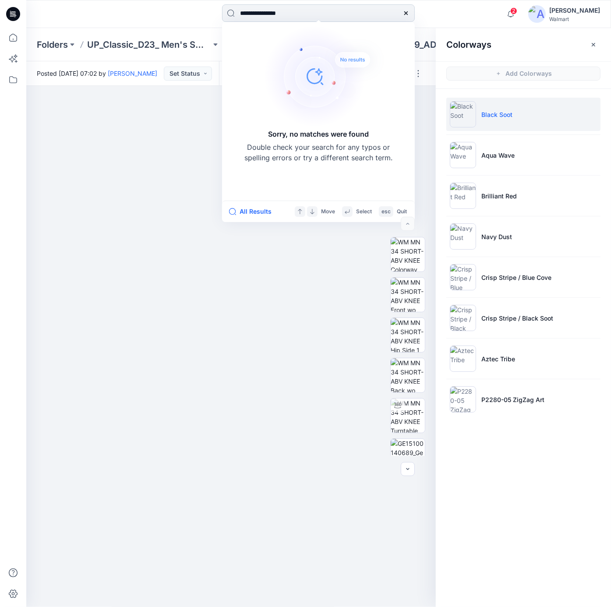
click at [309, 14] on input "**********" at bounding box center [318, 13] width 193 height 18
drag, startPoint x: 309, startPoint y: 14, endPoint x: 95, endPoint y: -22, distance: 217.1
click at [95, 0] on html "**********" at bounding box center [305, 303] width 611 height 607
paste input
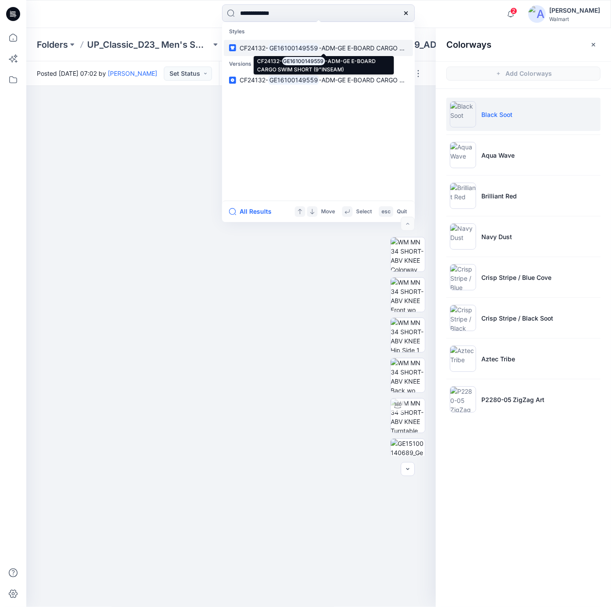
type input "**********"
click at [382, 49] on span "-ADM-GE E-BOARD CARGO SWIM SHORT (9”INSEAM)" at bounding box center [397, 47] width 156 height 7
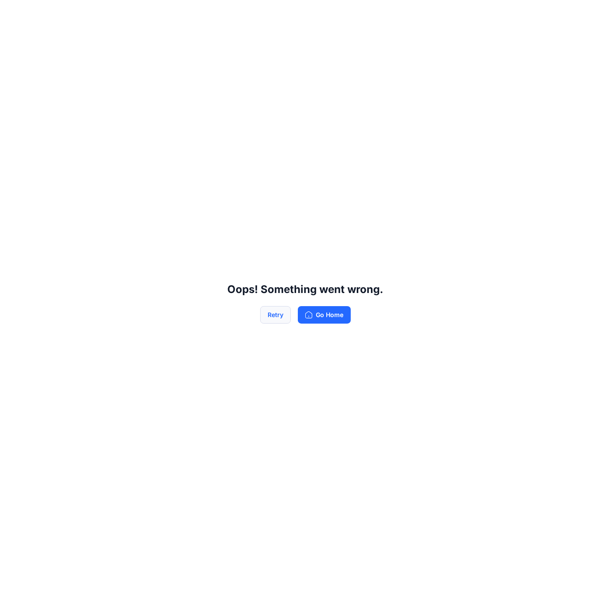
click at [279, 316] on button "Retry" at bounding box center [275, 315] width 31 height 18
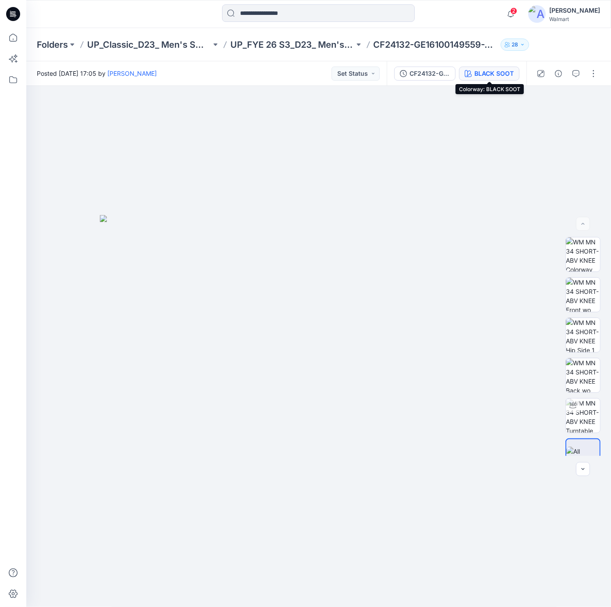
click at [486, 75] on div "BLACK SOOT" at bounding box center [493, 74] width 39 height 10
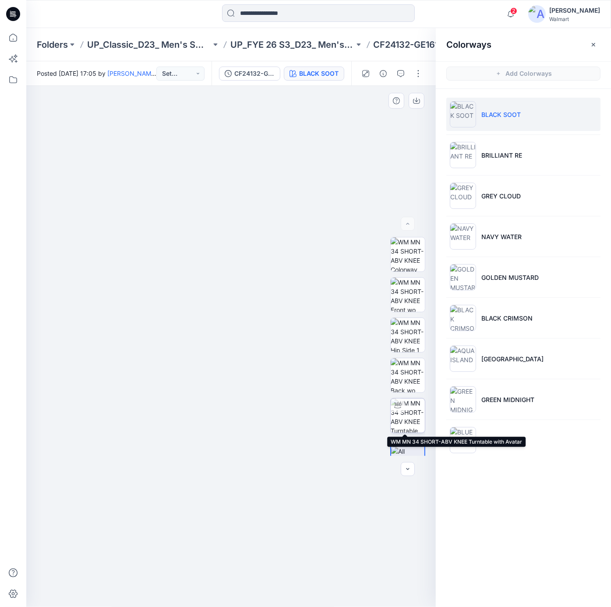
click at [411, 418] on img at bounding box center [408, 416] width 34 height 34
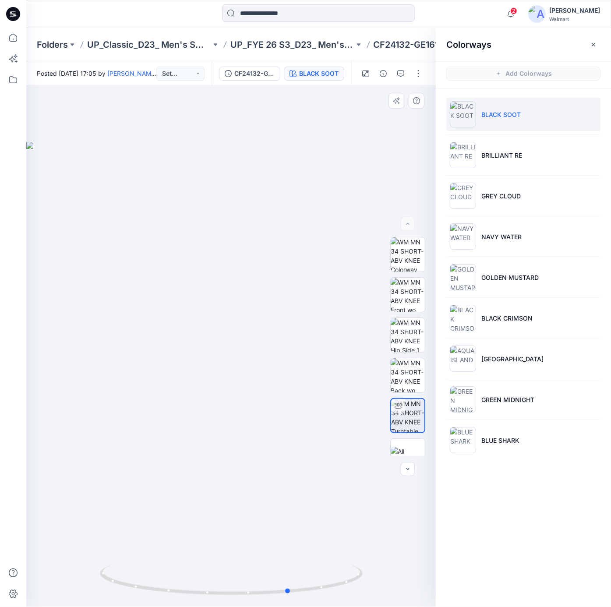
drag, startPoint x: 288, startPoint y: 587, endPoint x: 347, endPoint y: 557, distance: 66.2
click at [347, 561] on div at bounding box center [231, 346] width 410 height 521
click at [391, 157] on div at bounding box center [231, 346] width 410 height 521
click at [591, 48] on button "button" at bounding box center [594, 45] width 14 height 14
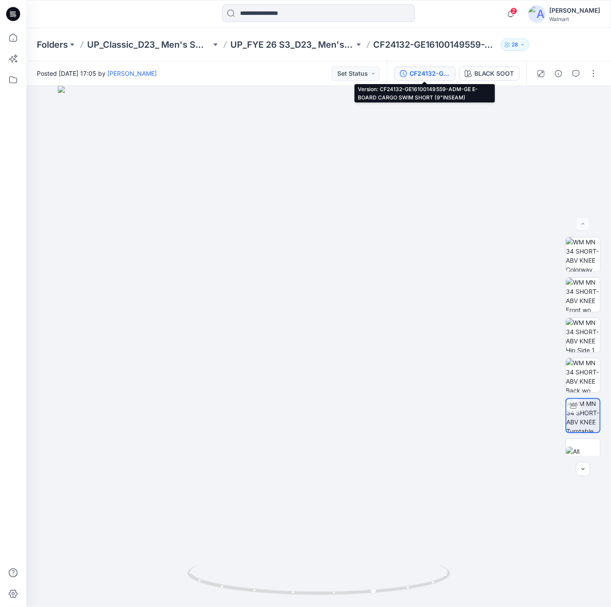
click at [435, 75] on div "CF24132-GE16100149559-ADM-GE E-BOARD CARGO SWIM SHORT (9”INSEAM)" at bounding box center [430, 74] width 40 height 10
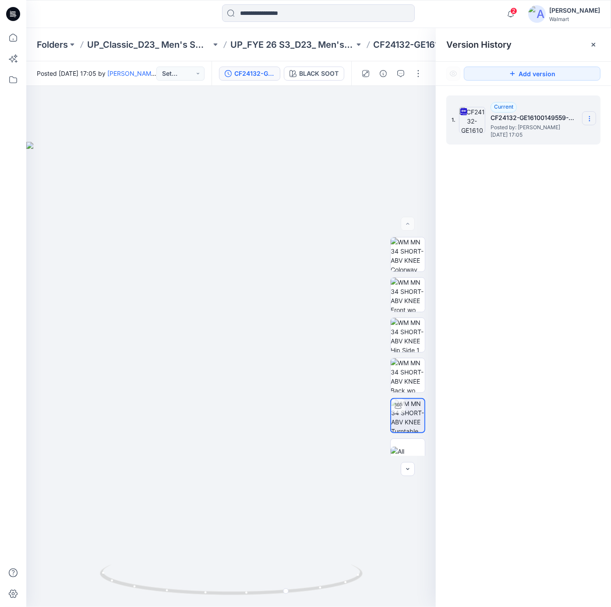
click at [587, 121] on icon at bounding box center [589, 118] width 7 height 7
click at [560, 135] on span "Download Source BW File" at bounding box center [545, 136] width 73 height 11
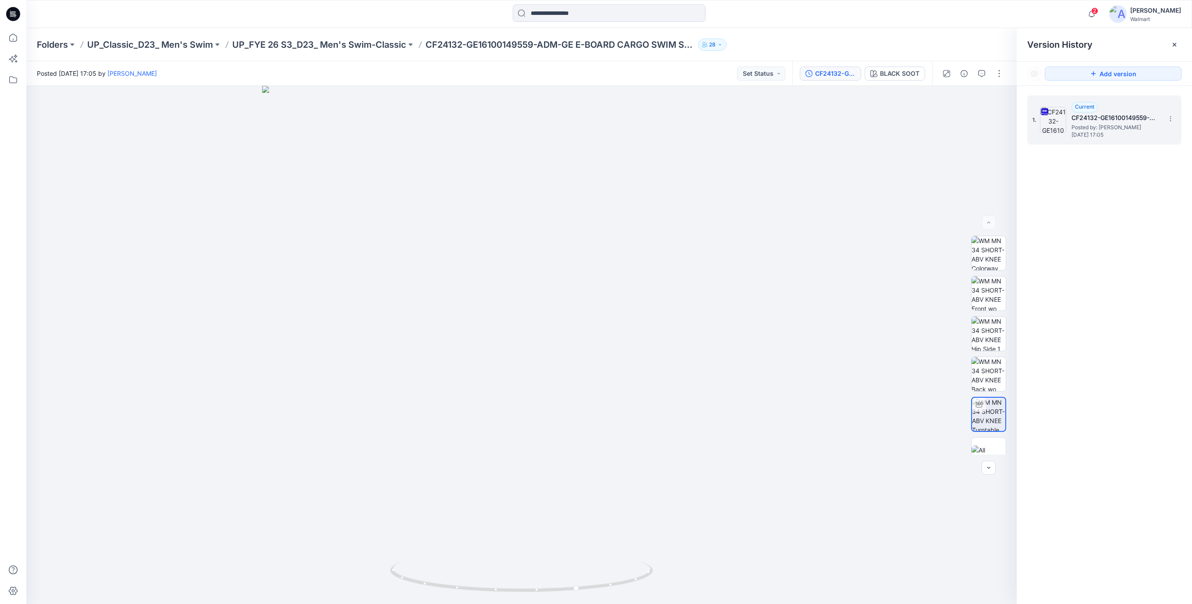
click at [5, 18] on div at bounding box center [13, 14] width 28 height 28
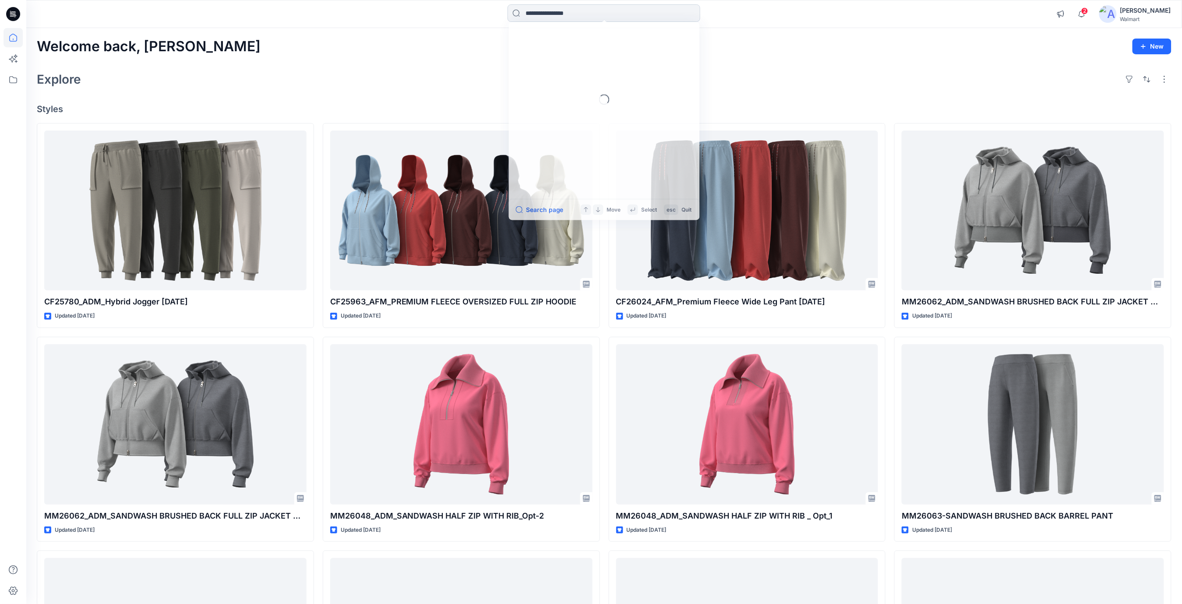
click at [577, 9] on input at bounding box center [604, 13] width 193 height 18
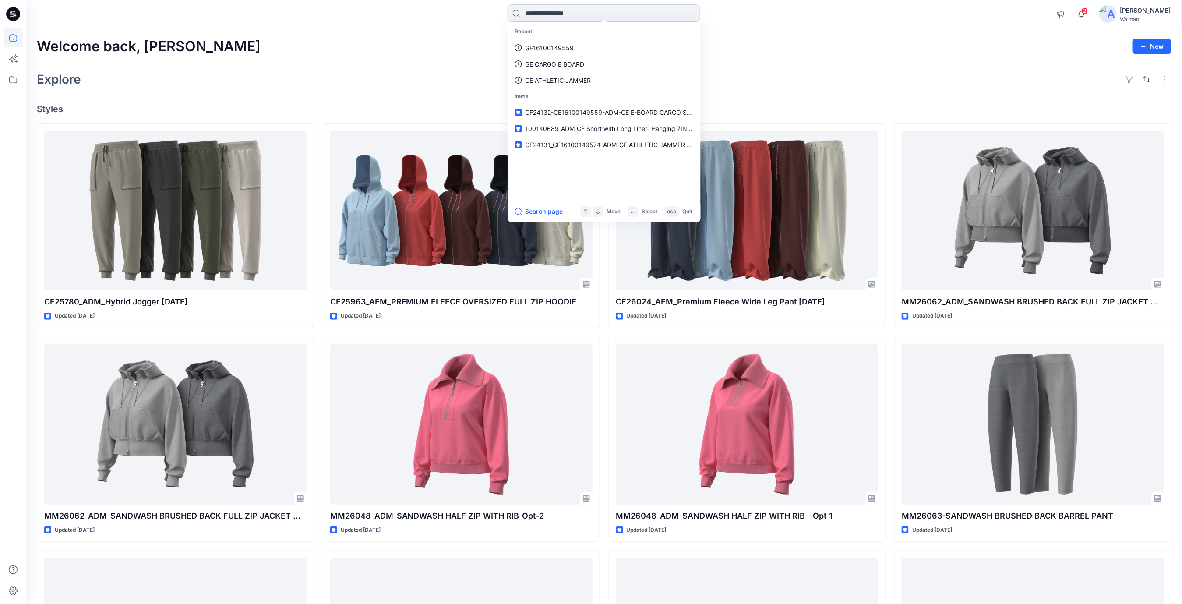
paste input "**********"
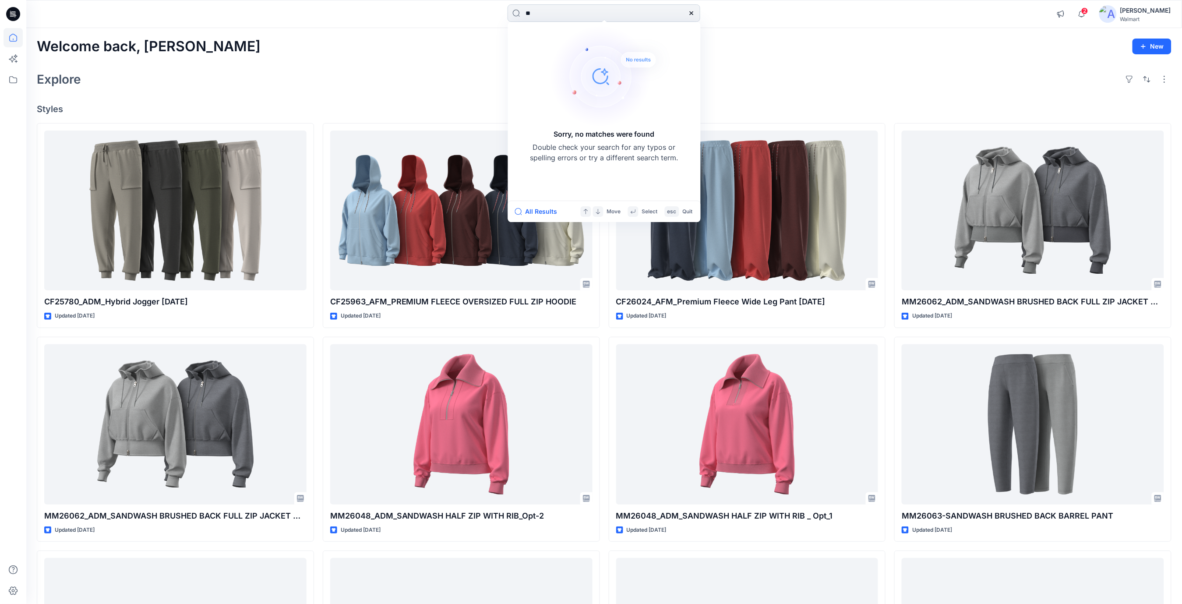
type input "*"
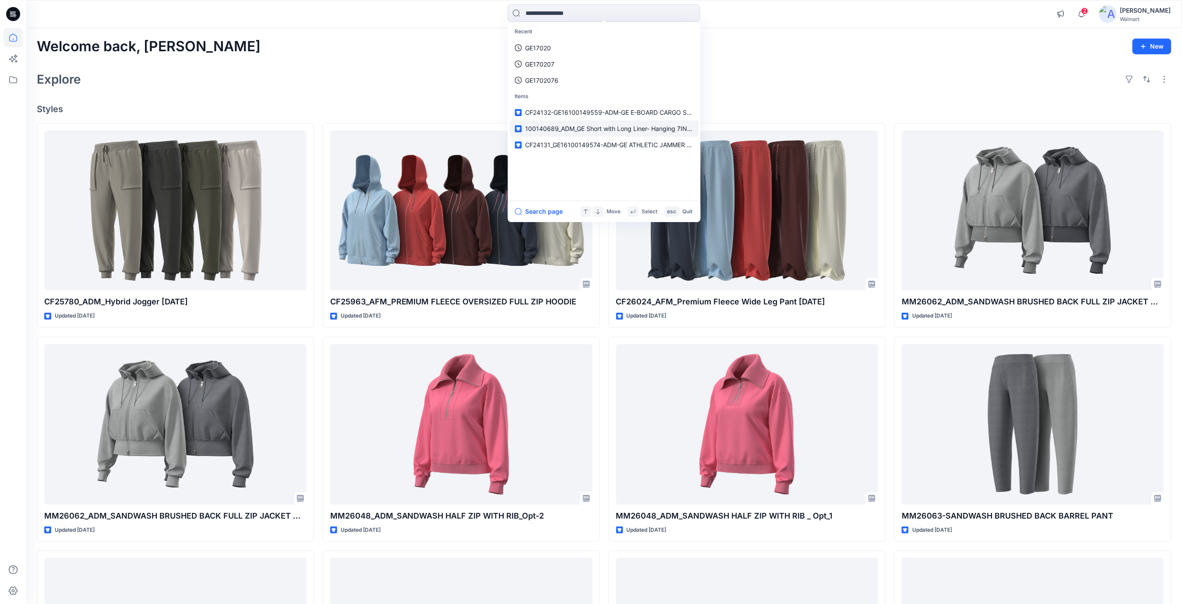
drag, startPoint x: 577, startPoint y: 167, endPoint x: 575, endPoint y: 123, distance: 43.9
click at [577, 167] on div "Recent GE17020 GE170207 GE1702076 Items CF24132-GE16100149559-ADM-GE E-BOARD CA…" at bounding box center [604, 111] width 189 height 175
click at [585, 9] on input at bounding box center [604, 13] width 193 height 18
paste input "*******"
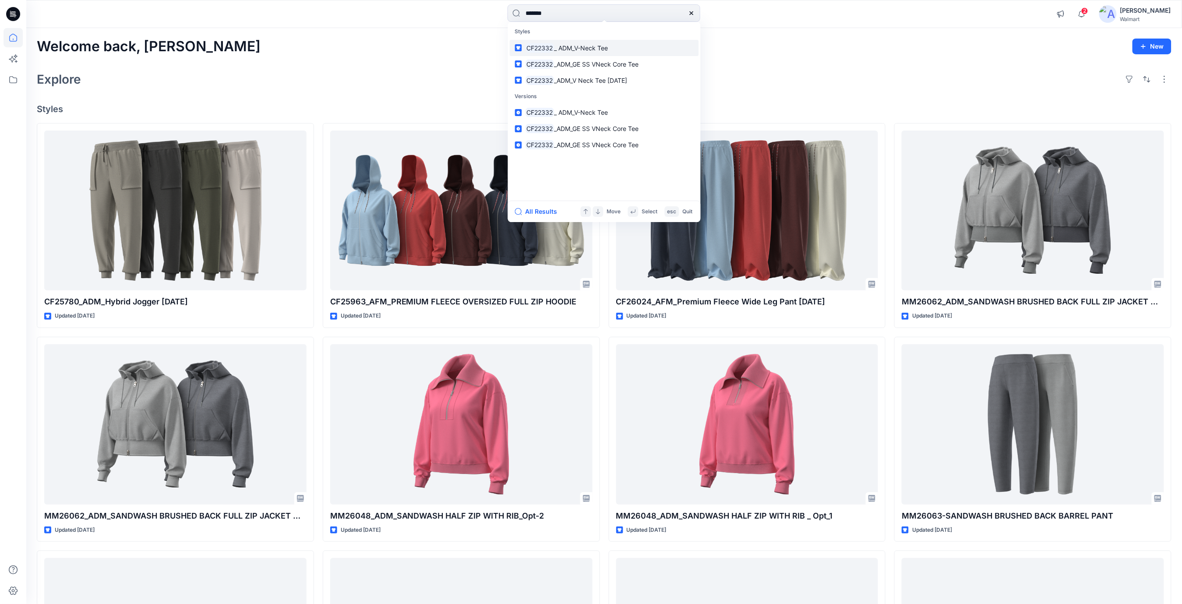
type input "*******"
click at [566, 46] on span "_ ADM_V-Neck Tee" at bounding box center [581, 47] width 54 height 7
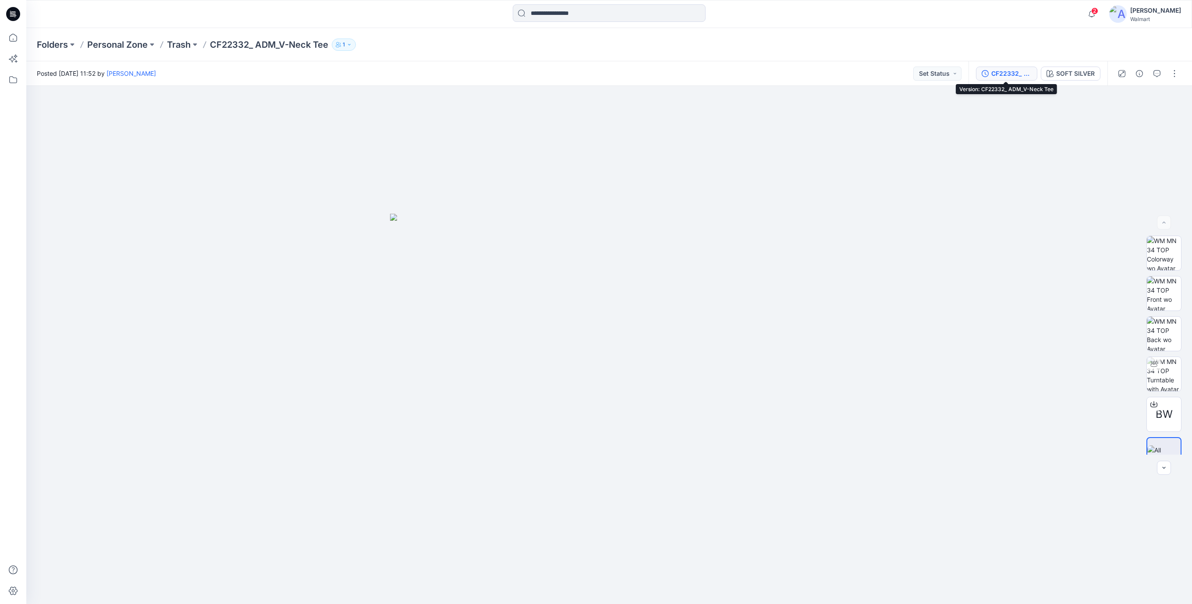
click at [611, 74] on div "CF22332_ ADM_V-Neck Tee" at bounding box center [1011, 74] width 40 height 10
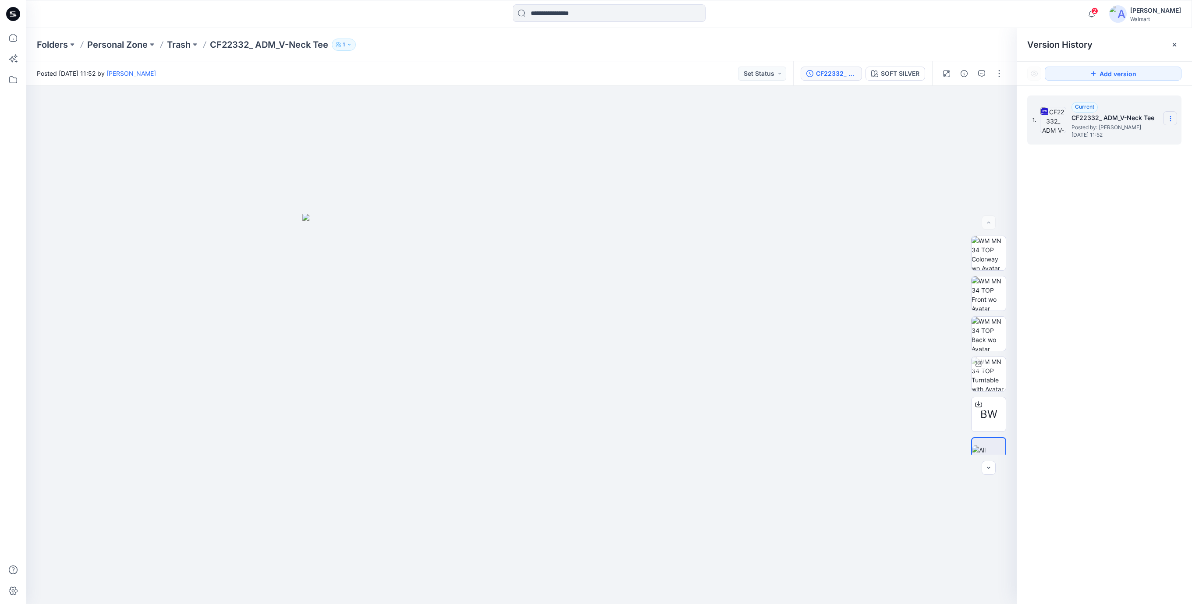
click at [611, 120] on icon at bounding box center [1170, 118] width 7 height 7
drag, startPoint x: 902, startPoint y: 281, endPoint x: 956, endPoint y: 423, distance: 151.4
click at [611, 287] on div at bounding box center [521, 345] width 990 height 518
click at [611, 118] on icon at bounding box center [1170, 118] width 7 height 7
click at [611, 137] on span "Download Source BW File" at bounding box center [1125, 136] width 73 height 11
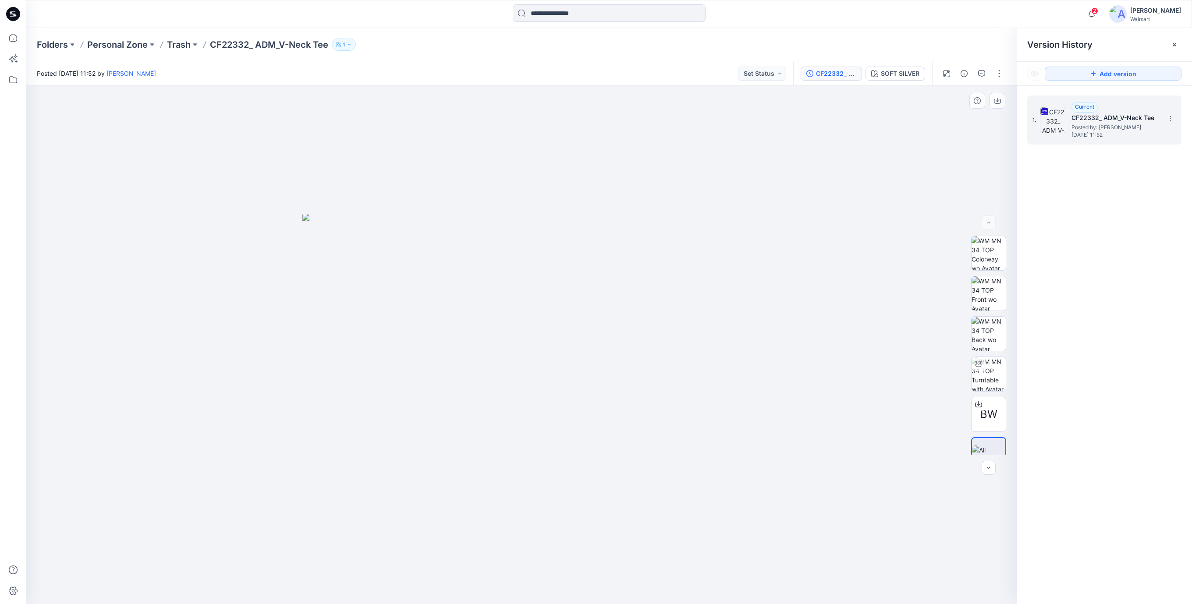
click at [611, 191] on div at bounding box center [521, 345] width 990 height 518
